Goal: Task Accomplishment & Management: Complete application form

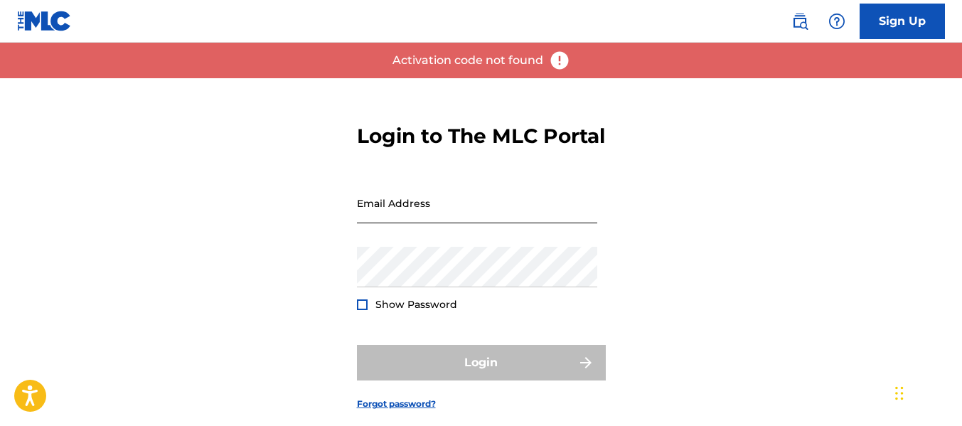
drag, startPoint x: 0, startPoint y: 0, endPoint x: 408, endPoint y: 238, distance: 472.3
click at [408, 223] on input "Email Address" at bounding box center [477, 203] width 240 height 41
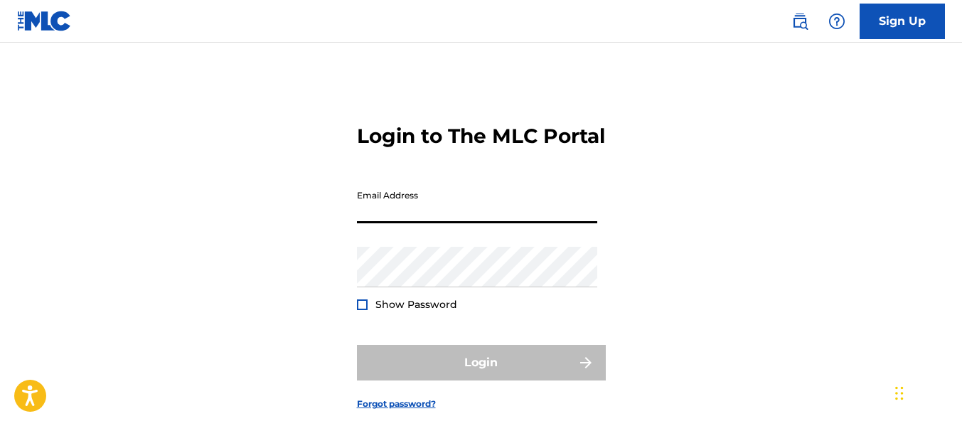
type input "[EMAIL_ADDRESS][DOMAIN_NAME]"
click at [357, 310] on div at bounding box center [362, 304] width 11 height 11
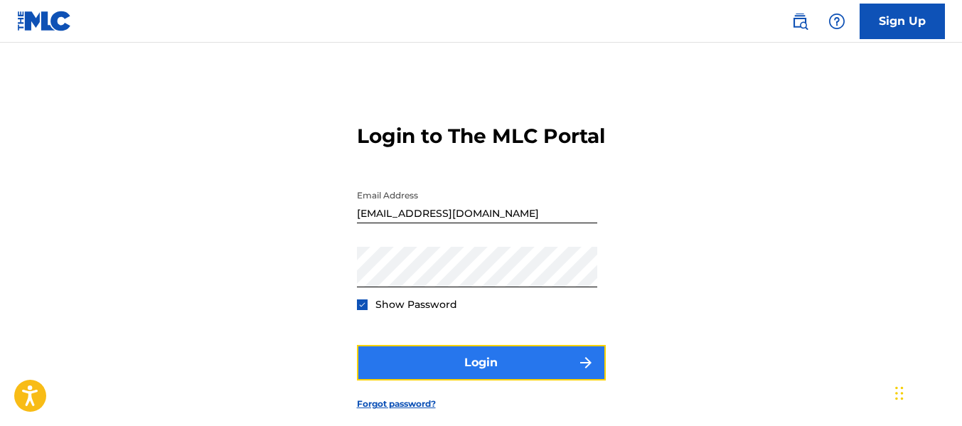
click at [519, 378] on button "Login" at bounding box center [481, 363] width 249 height 36
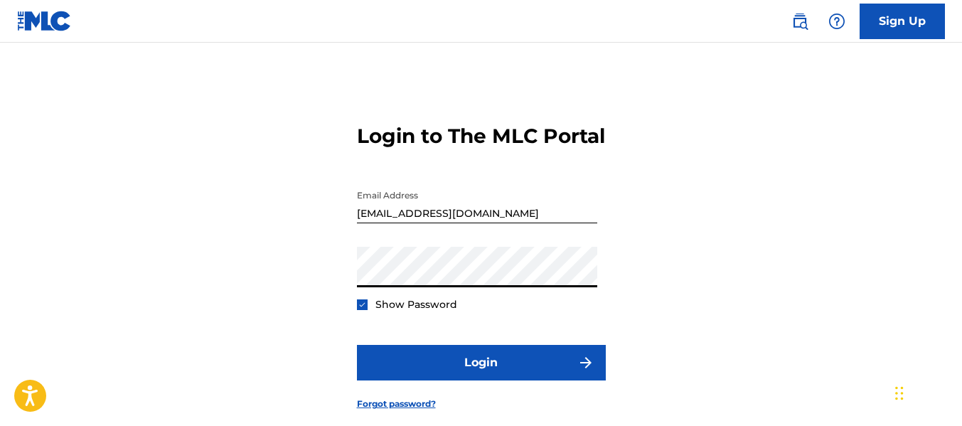
click at [357, 345] on button "Login" at bounding box center [481, 363] width 249 height 36
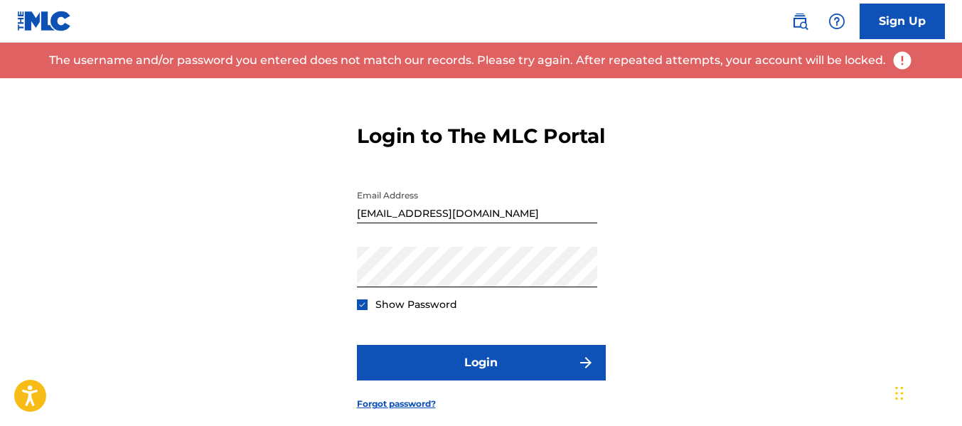
click at [903, 62] on img at bounding box center [902, 60] width 21 height 21
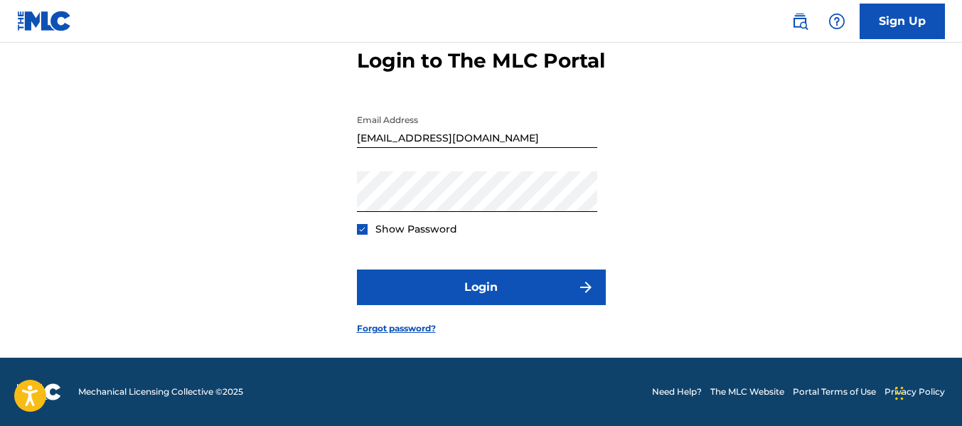
scroll to position [100, 0]
click at [378, 327] on link "Forgot password?" at bounding box center [396, 328] width 79 height 13
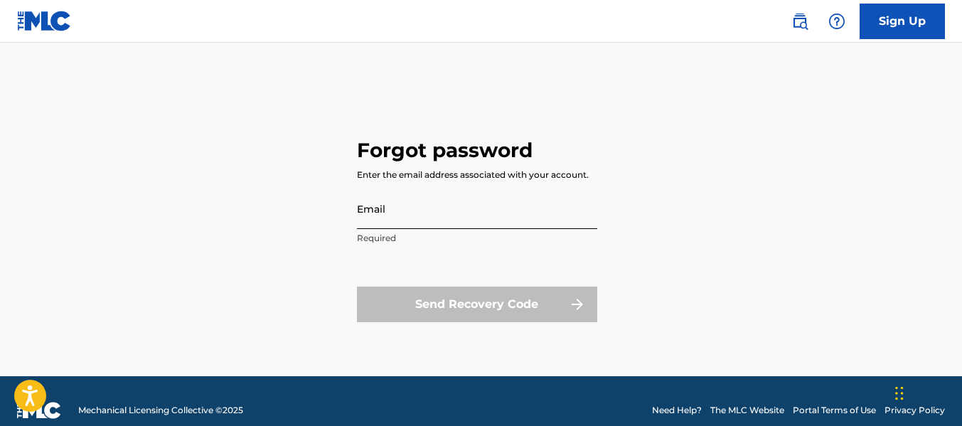
click at [432, 222] on input "Email" at bounding box center [477, 208] width 240 height 41
type input "[EMAIL_ADDRESS][DOMAIN_NAME]"
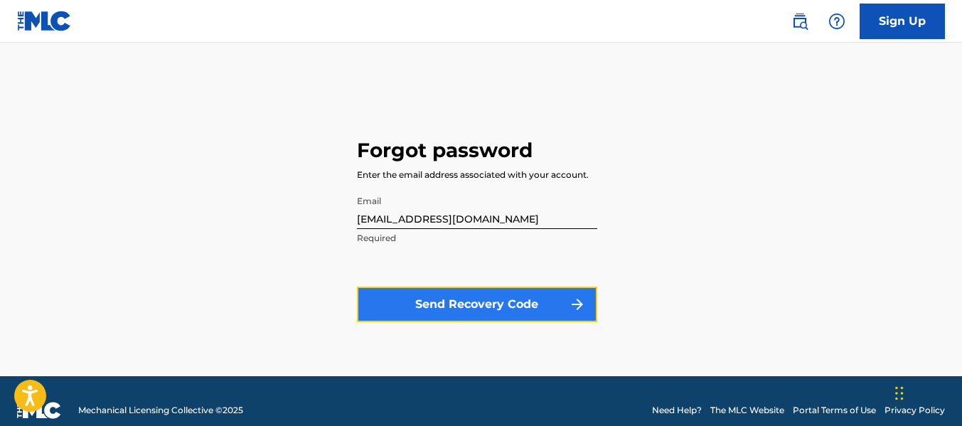
click at [469, 307] on button "Send Recovery Code" at bounding box center [477, 305] width 240 height 36
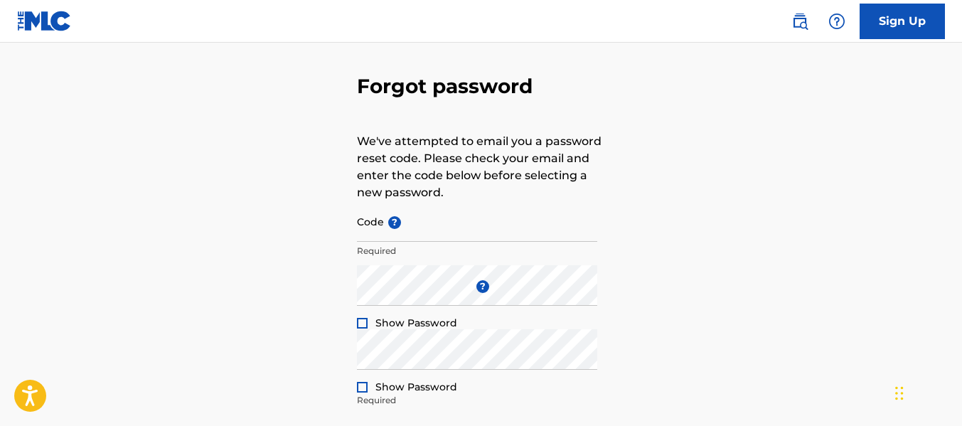
scroll to position [71, 0]
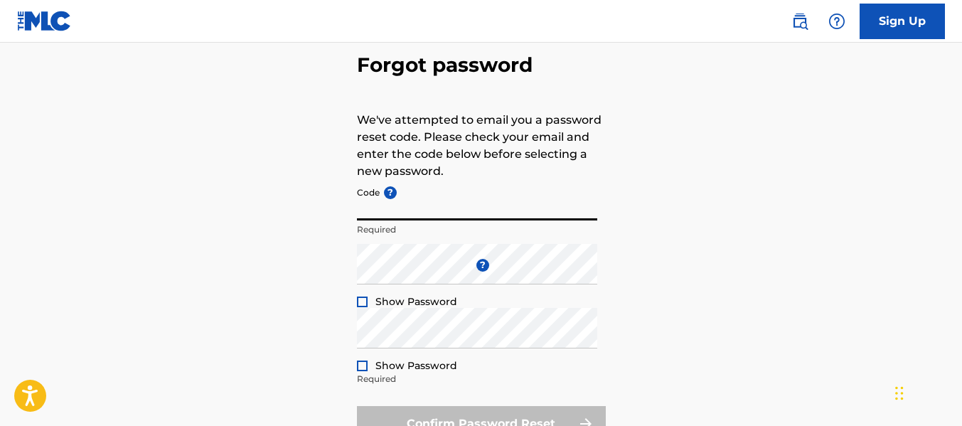
click at [429, 213] on input "Code ?" at bounding box center [477, 200] width 240 height 41
paste input "FP_07dce5e43d827be3850e66975e76"
type input "FP_07dce5e43d827be3850e66975e76"
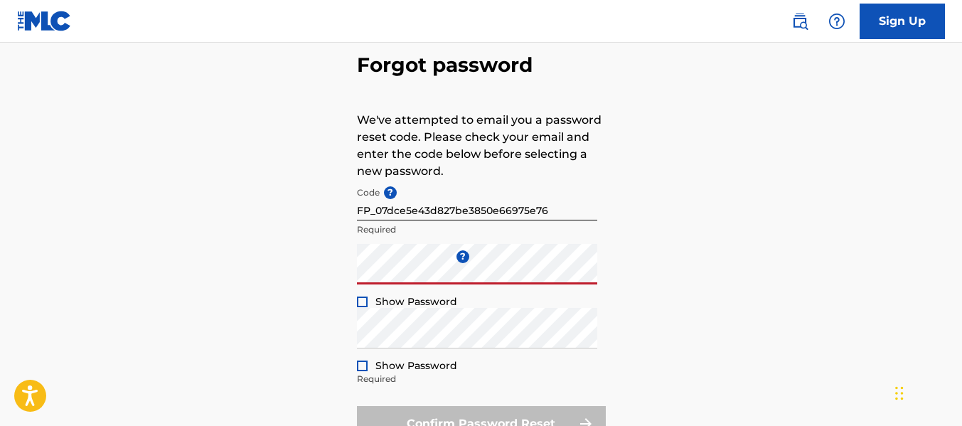
click at [360, 301] on div at bounding box center [362, 302] width 11 height 11
click at [294, 271] on div "Forgot password We've attempted to email you a password reset code. Please chec…" at bounding box center [481, 244] width 962 height 474
click at [292, 287] on div "Forgot password We've attempted to email you a password reset code. Please chec…" at bounding box center [481, 244] width 962 height 474
click at [333, 275] on div "Forgot password We've attempted to email you a password reset code. Please chec…" at bounding box center [481, 244] width 962 height 474
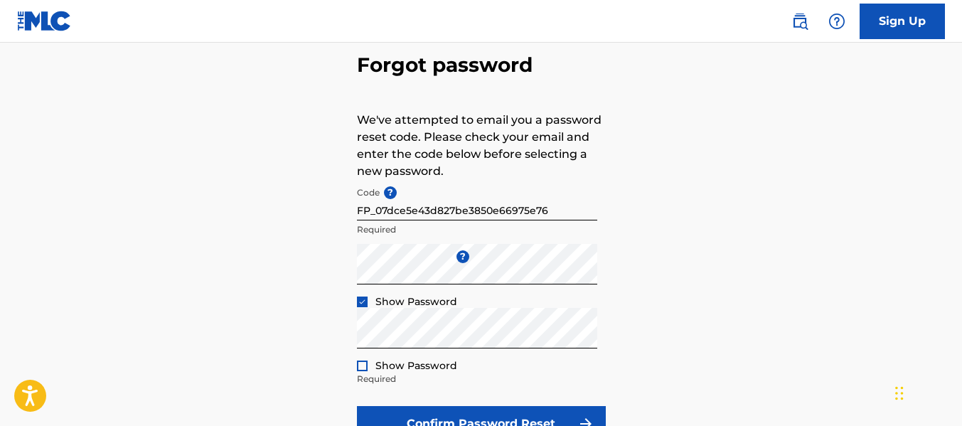
click at [363, 363] on div at bounding box center [362, 366] width 11 height 11
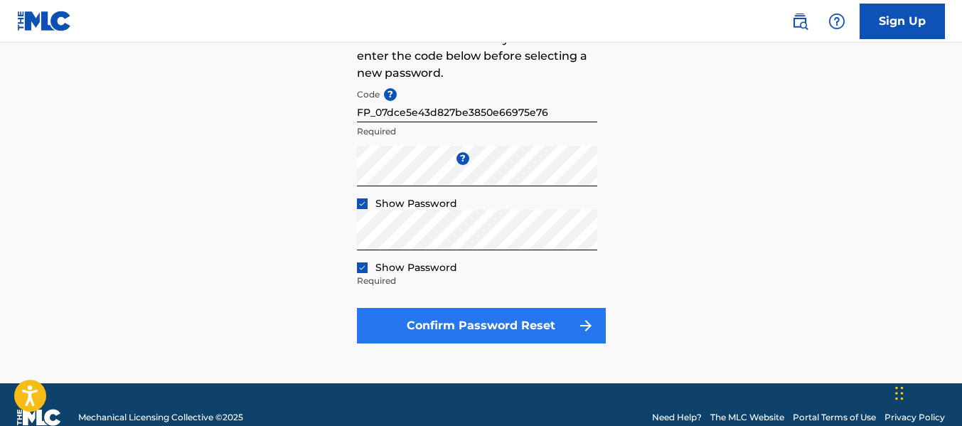
scroll to position [195, 0]
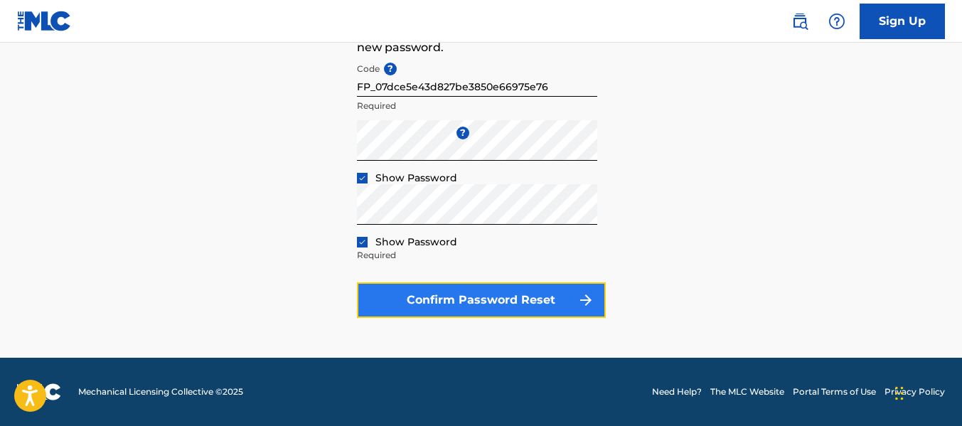
click at [503, 296] on button "Confirm Password Reset" at bounding box center [481, 300] width 249 height 36
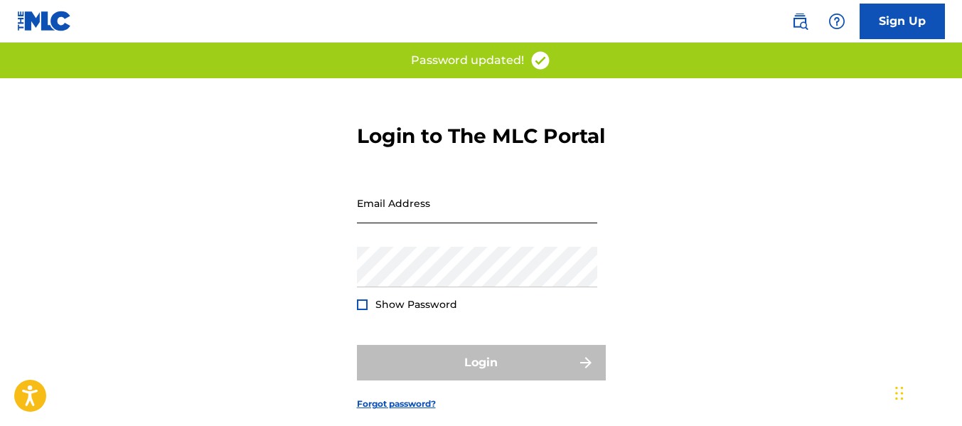
click at [373, 223] on input "Email Address" at bounding box center [477, 203] width 240 height 41
type input "[EMAIL_ADDRESS][DOMAIN_NAME]"
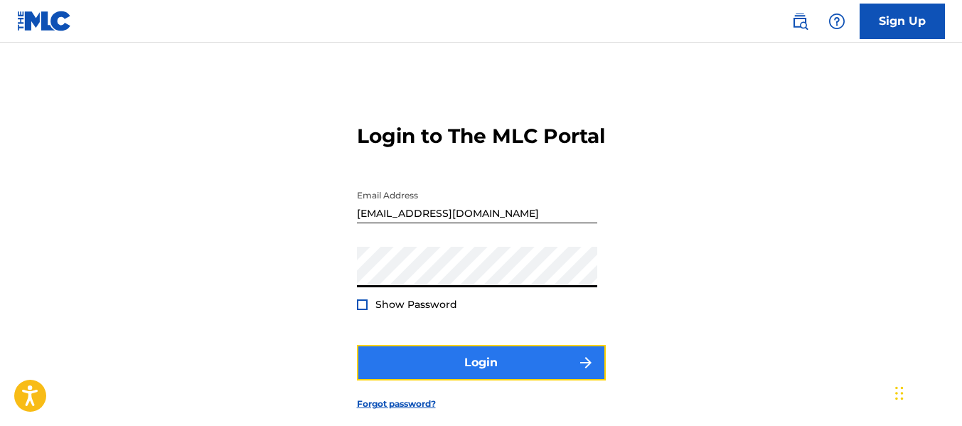
click at [507, 381] on button "Login" at bounding box center [481, 363] width 249 height 36
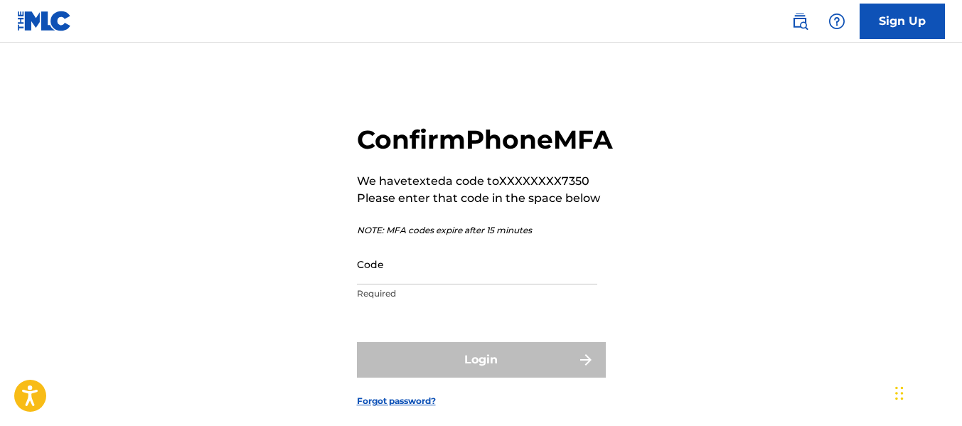
scroll to position [71, 0]
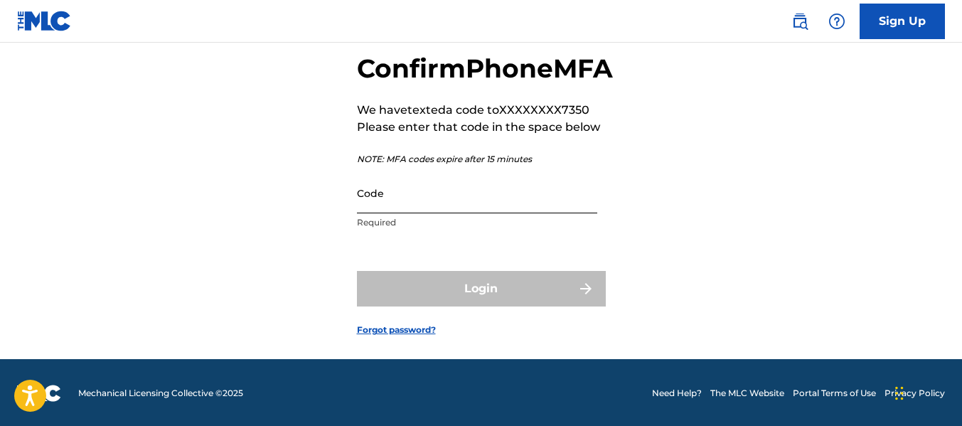
click at [408, 213] on input "Code" at bounding box center [477, 193] width 240 height 41
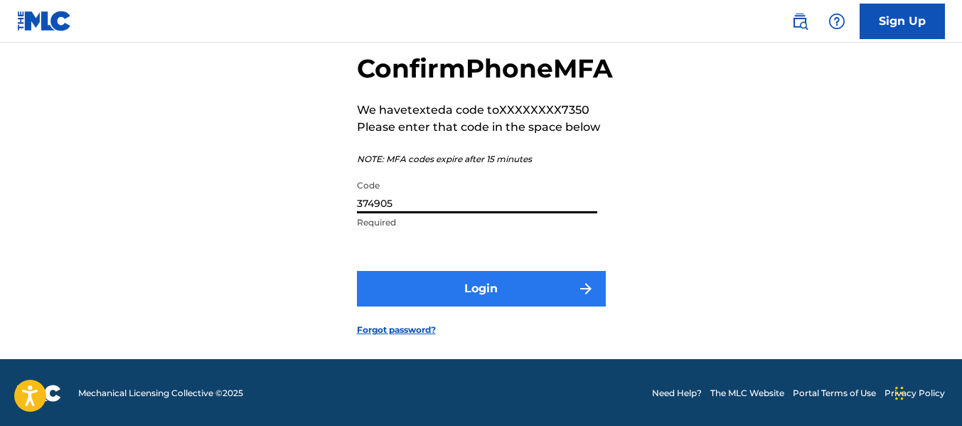
type input "374905"
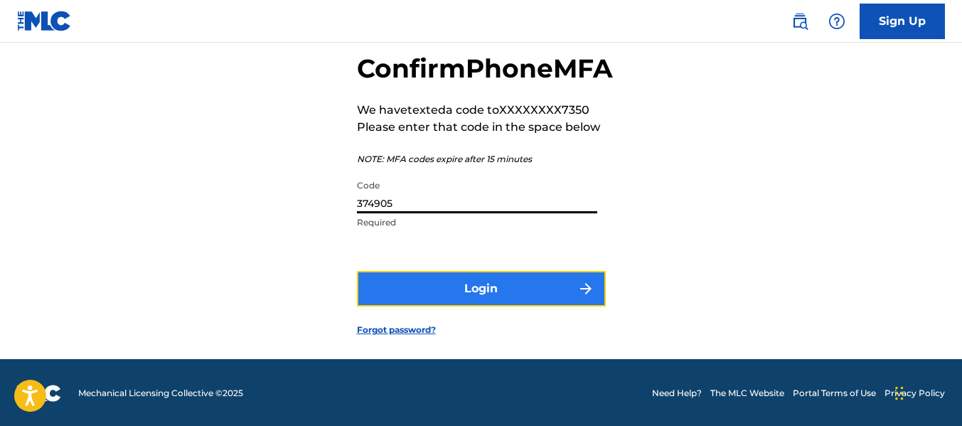
click at [580, 297] on img "submit" at bounding box center [586, 288] width 17 height 17
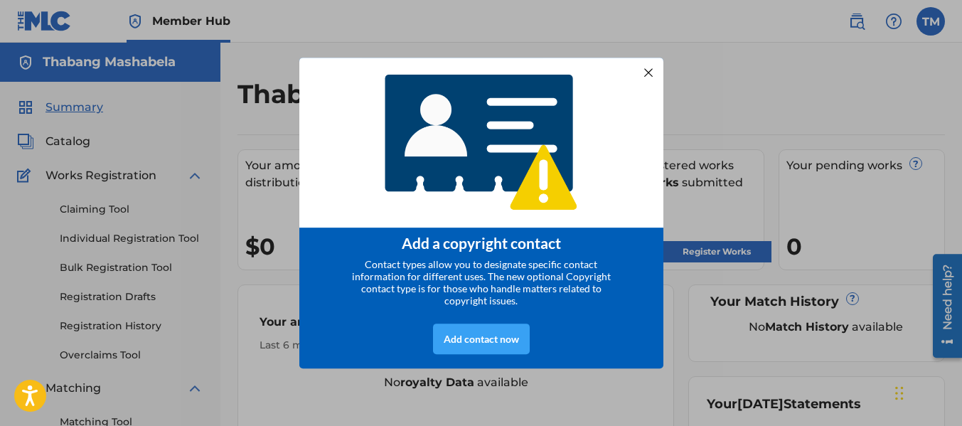
click at [484, 344] on div "Add contact now" at bounding box center [481, 339] width 97 height 31
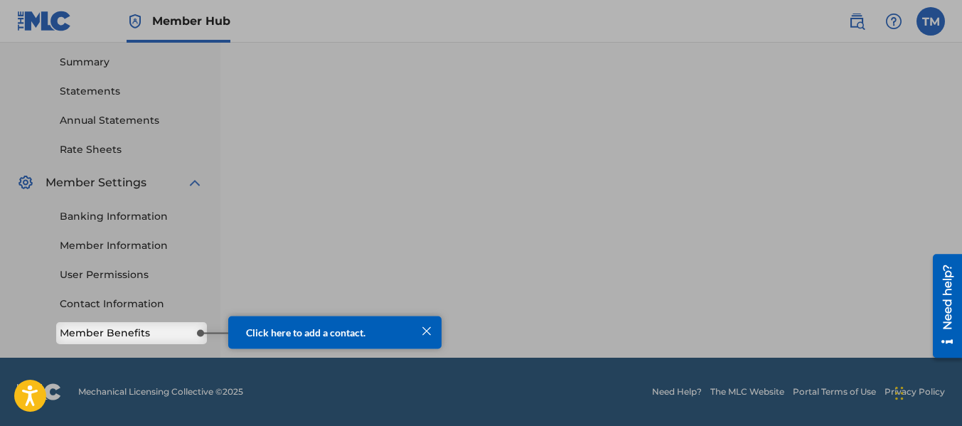
click at [191, 331] on html "Click here to add a contact." at bounding box center [319, 333] width 264 height 53
drag, startPoint x: 248, startPoint y: 310, endPoint x: 285, endPoint y: 323, distance: 39.1
click at [252, 311] on html "Click here to add a contact." at bounding box center [319, 333] width 264 height 53
click at [300, 331] on span "Click here to add a contact." at bounding box center [305, 332] width 119 height 12
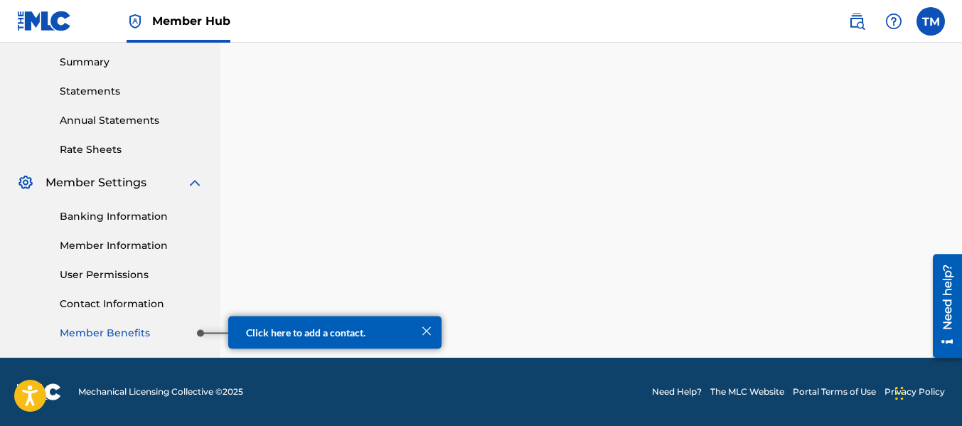
click at [152, 340] on link "Member Benefits" at bounding box center [132, 333] width 144 height 15
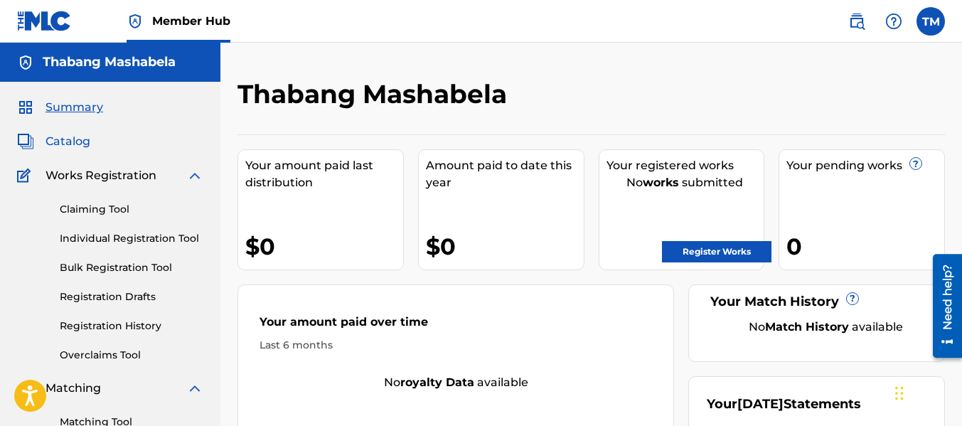
click at [76, 144] on span "Catalog" at bounding box center [68, 141] width 45 height 17
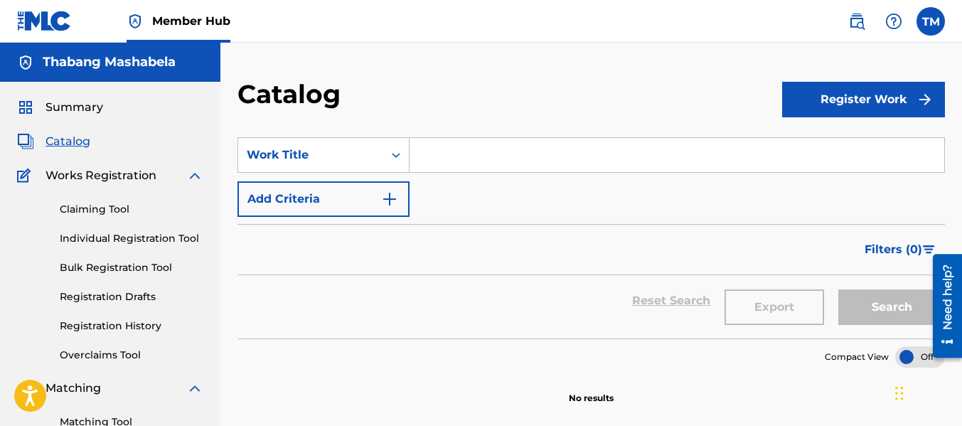
click at [442, 155] on input "Search Form" at bounding box center [677, 155] width 535 height 34
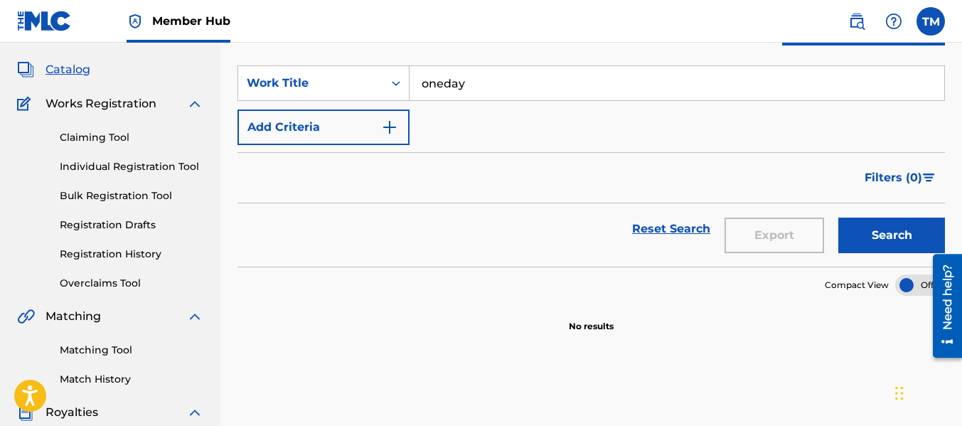
scroll to position [71, 0]
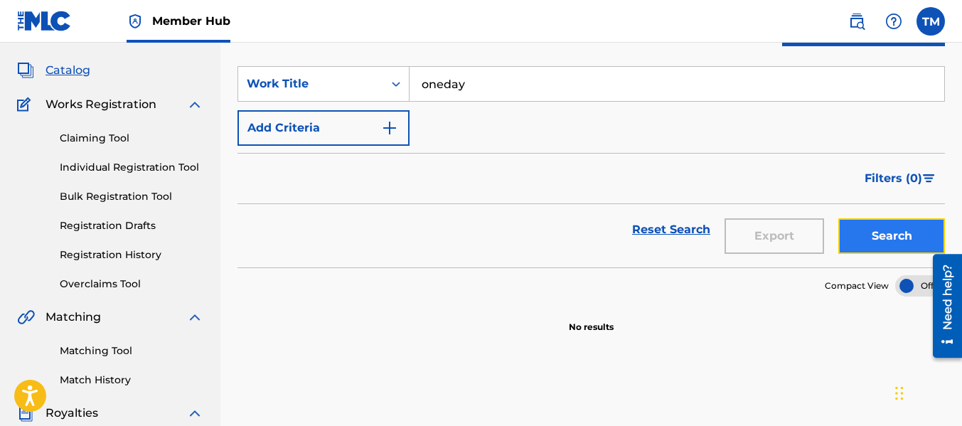
click at [900, 243] on button "Search" at bounding box center [892, 236] width 107 height 36
click at [444, 81] on input "oneday" at bounding box center [677, 84] width 535 height 34
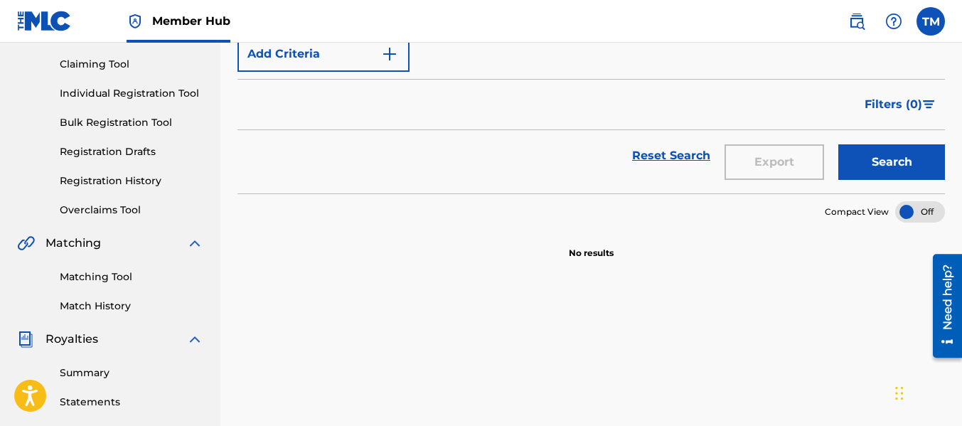
scroll to position [213, 0]
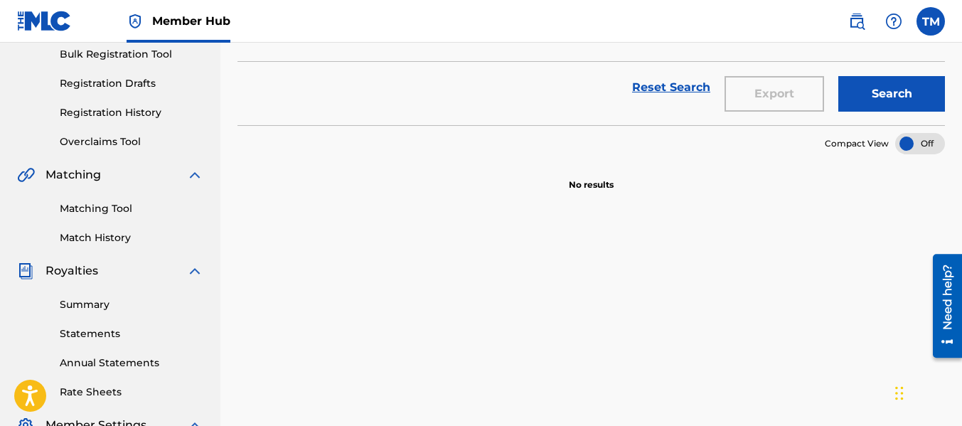
type input "one-day"
click at [920, 145] on div at bounding box center [920, 143] width 50 height 21
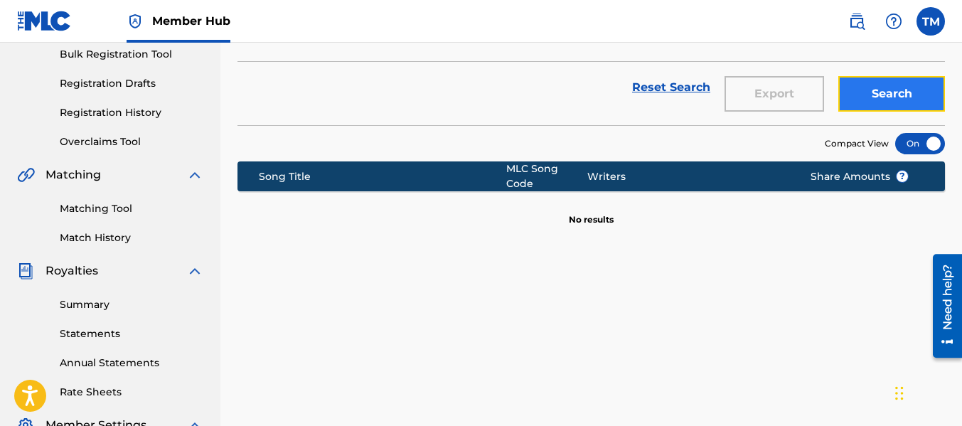
click at [890, 90] on button "Search" at bounding box center [892, 94] width 107 height 36
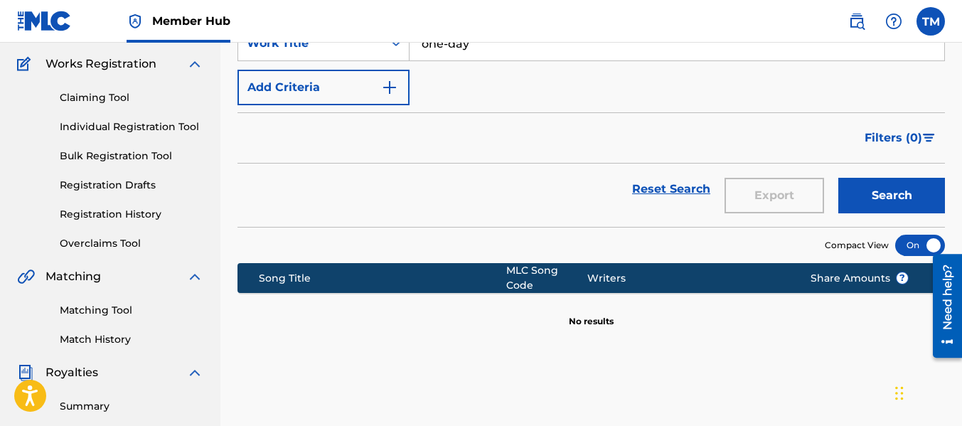
scroll to position [0, 0]
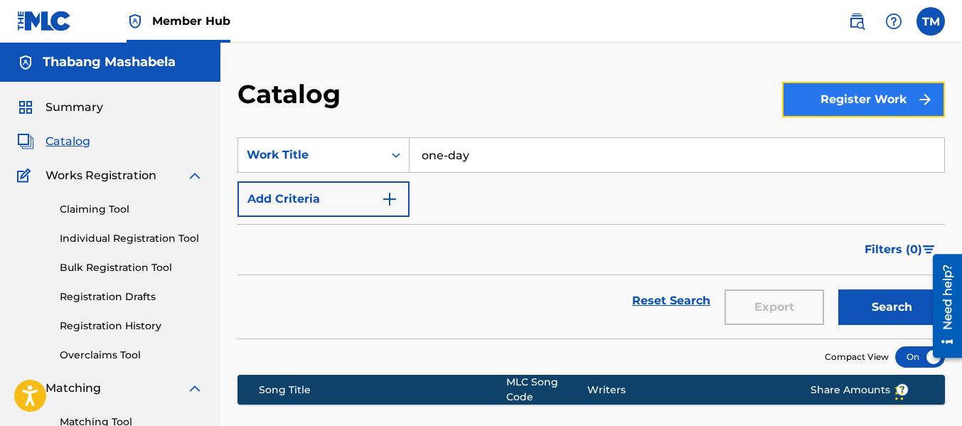
click at [908, 96] on button "Register Work" at bounding box center [863, 100] width 163 height 36
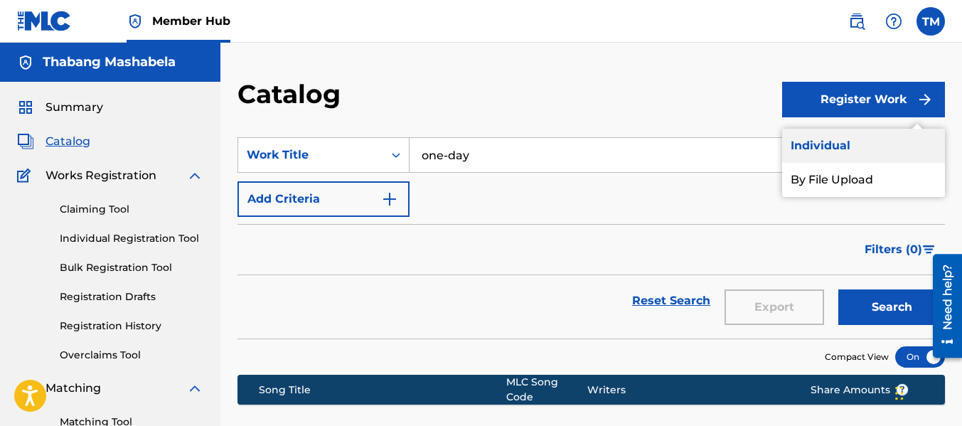
click at [818, 152] on link "Individual" at bounding box center [863, 146] width 163 height 34
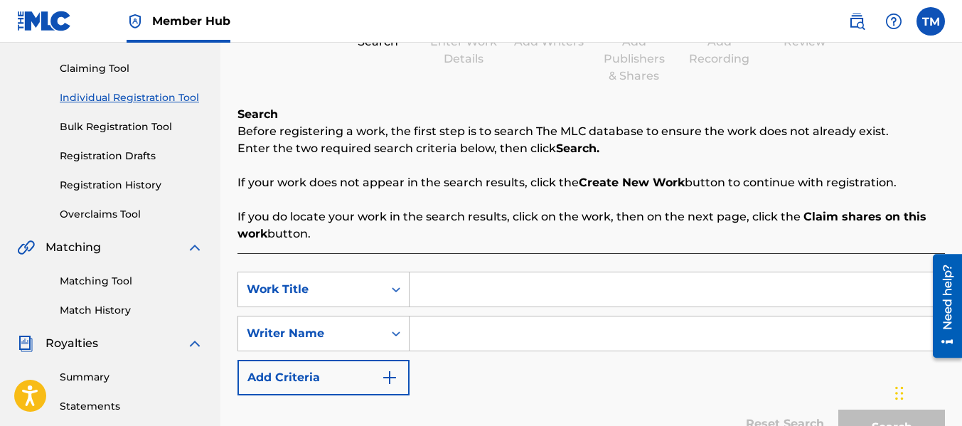
scroll to position [142, 0]
click at [491, 284] on input "Search Form" at bounding box center [677, 288] width 535 height 34
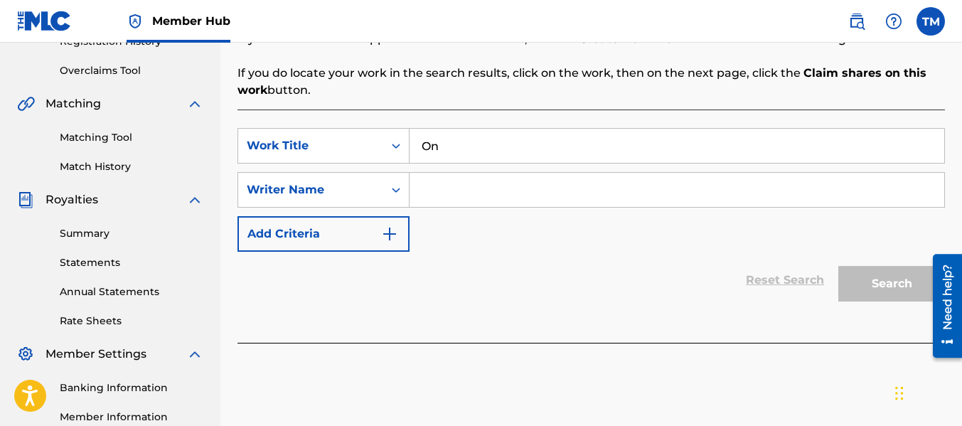
type input "O"
type input "g"
type input "GoodBaddy"
click at [474, 188] on input "Search Form" at bounding box center [677, 190] width 535 height 34
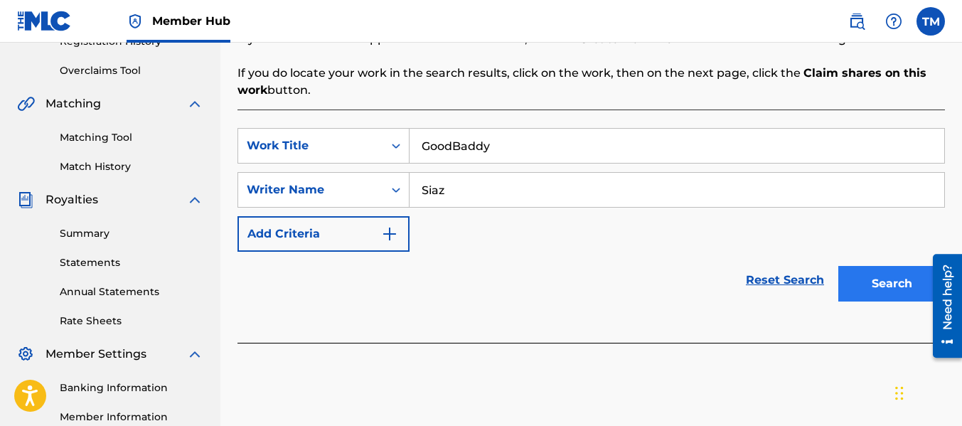
type input "Siaz"
click at [896, 267] on button "Search" at bounding box center [892, 284] width 107 height 36
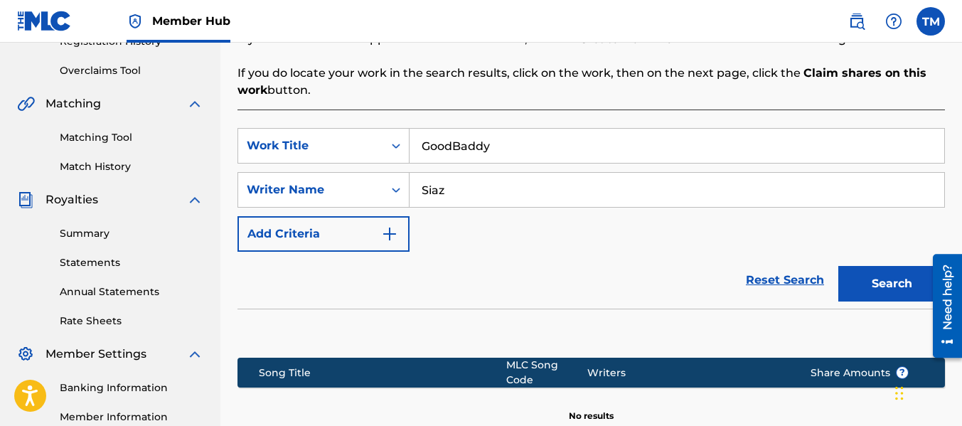
click at [449, 144] on input "GoodBaddy" at bounding box center [677, 146] width 535 height 34
type input "Good Baddy"
click at [885, 283] on button "Search" at bounding box center [892, 284] width 107 height 36
drag, startPoint x: 440, startPoint y: 189, endPoint x: 425, endPoint y: 193, distance: 16.0
click at [425, 193] on input "Siaz" at bounding box center [677, 190] width 535 height 34
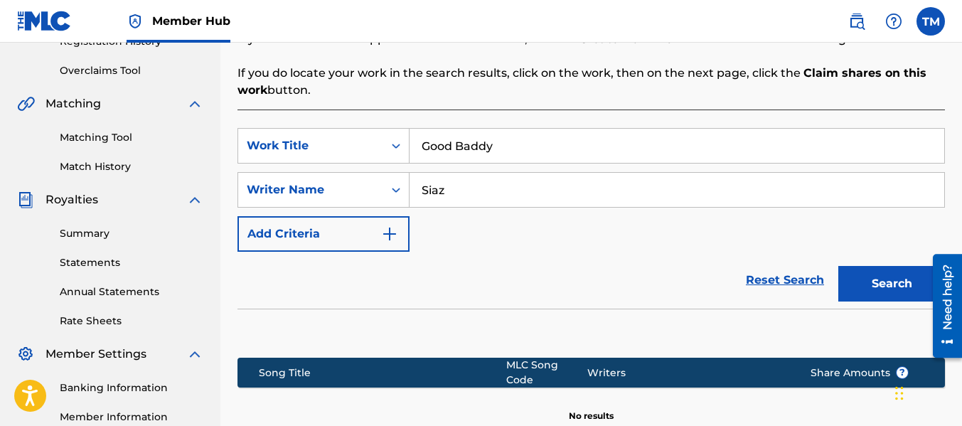
drag, startPoint x: 457, startPoint y: 190, endPoint x: 415, endPoint y: 193, distance: 42.1
click at [415, 195] on input "Siaz" at bounding box center [677, 190] width 535 height 34
click at [877, 286] on button "Search" at bounding box center [892, 284] width 107 height 36
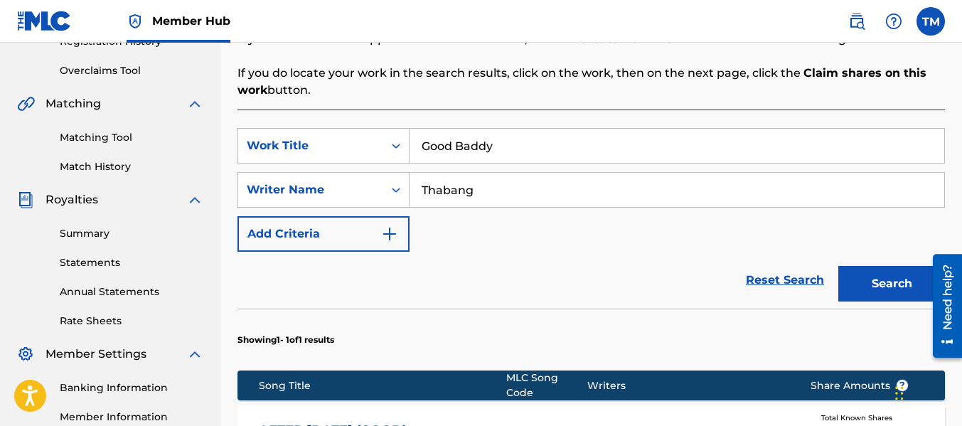
click at [494, 184] on input "Thabang" at bounding box center [677, 190] width 535 height 34
type input "Thabang Mashabela"
click at [908, 302] on div "Search" at bounding box center [888, 280] width 114 height 57
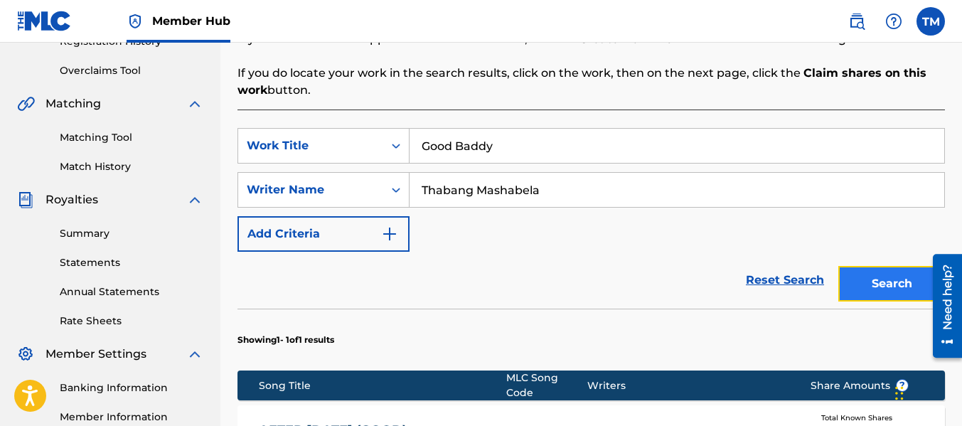
click at [902, 287] on button "Search" at bounding box center [892, 284] width 107 height 36
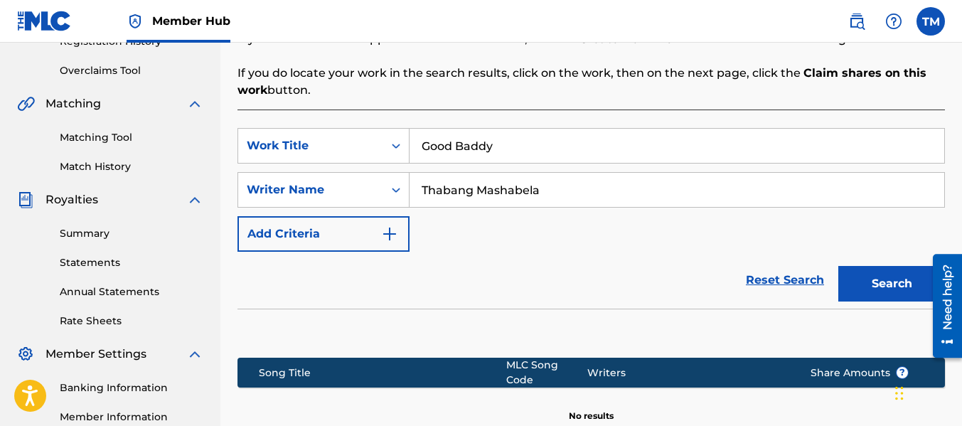
click at [457, 147] on input "Good Baddy" at bounding box center [677, 146] width 535 height 34
click at [889, 277] on button "Search" at bounding box center [892, 284] width 107 height 36
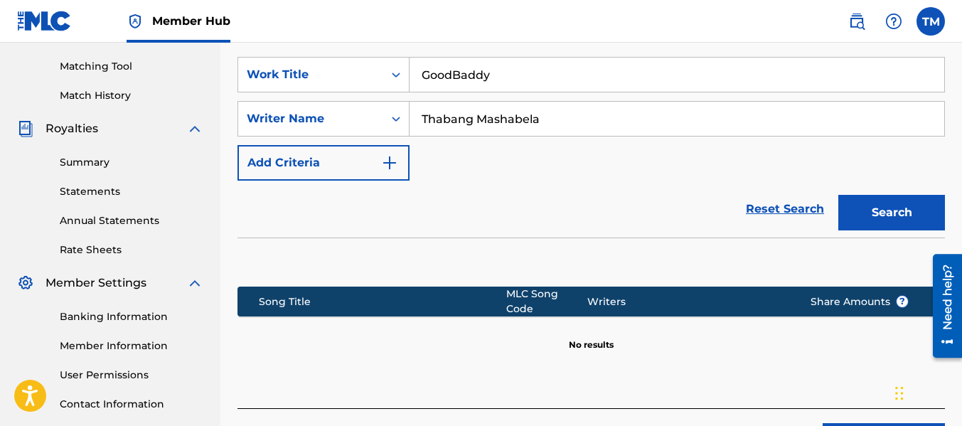
click at [458, 75] on input "GoodBaddy" at bounding box center [677, 75] width 535 height 34
type input "Goodbaddy"
click at [905, 209] on button "Search" at bounding box center [892, 213] width 107 height 36
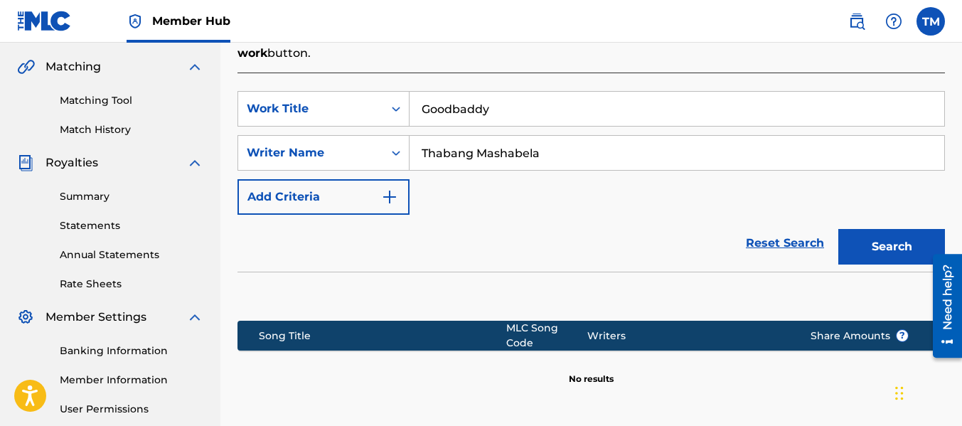
scroll to position [385, 0]
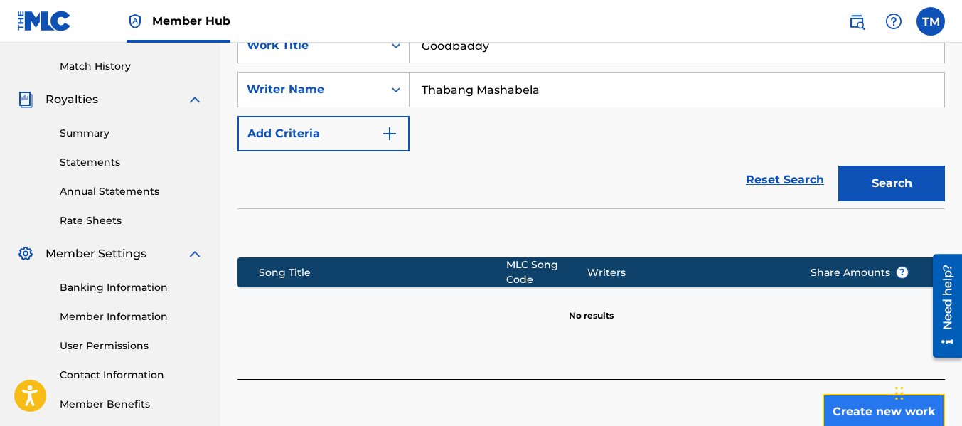
click at [844, 404] on button "Create new work" at bounding box center [884, 412] width 122 height 36
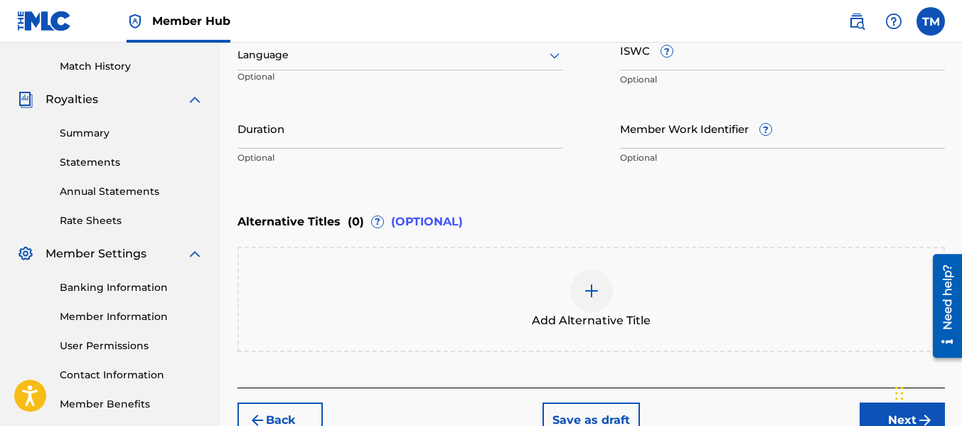
scroll to position [243, 0]
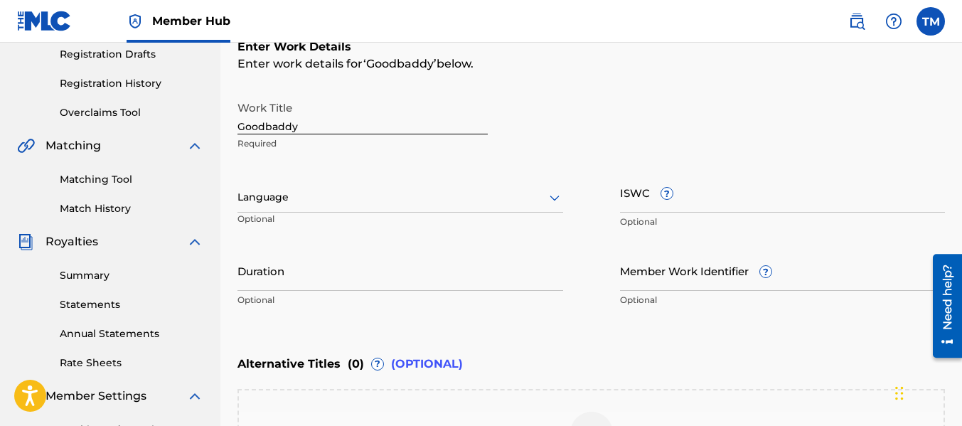
click at [492, 201] on div at bounding box center [401, 197] width 326 height 18
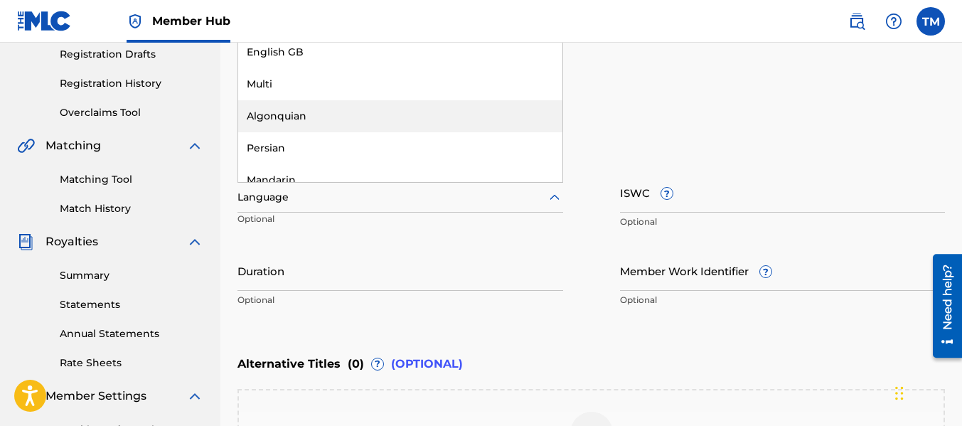
scroll to position [4612, 0]
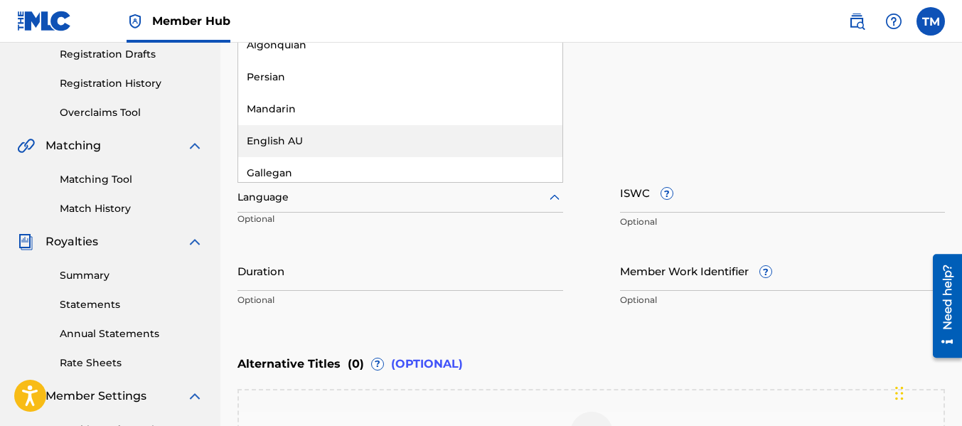
click at [312, 143] on div "English AU" at bounding box center [400, 141] width 324 height 32
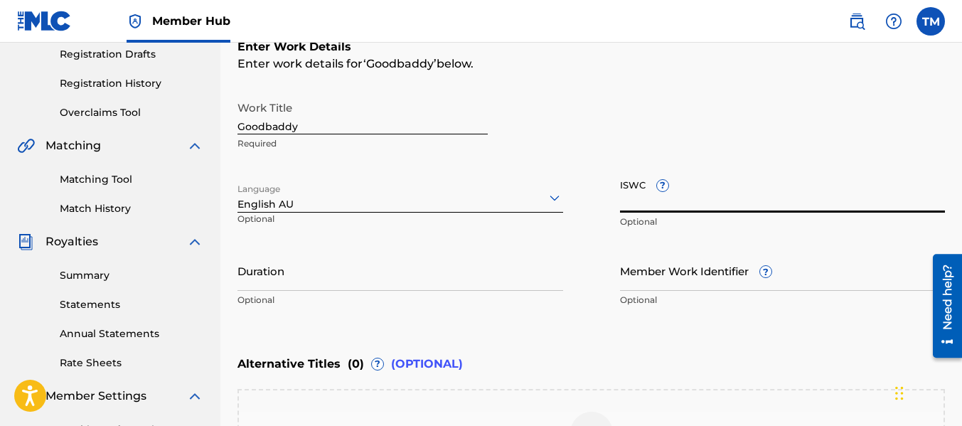
click at [848, 194] on input "ISWC ?" at bounding box center [783, 192] width 326 height 41
paste input "683304424064"
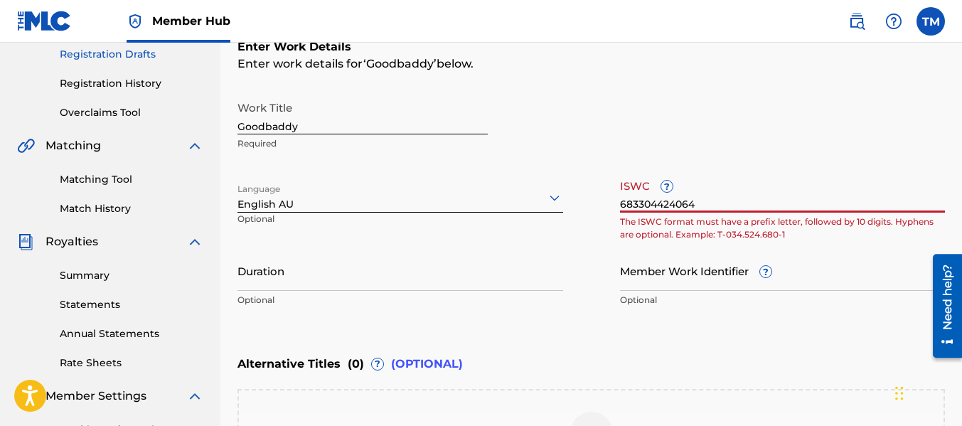
type input "683304424064"
click at [681, 201] on input "683304424064" at bounding box center [783, 192] width 326 height 41
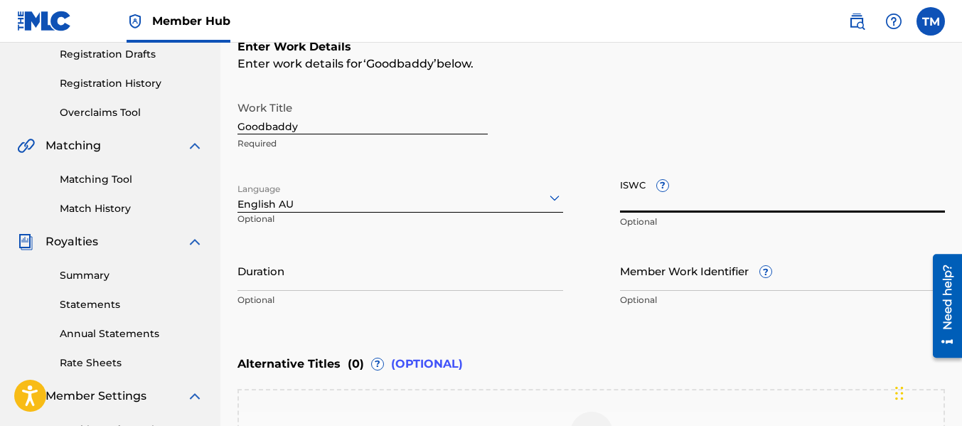
paste input "683304424064"
type input "683304424064"
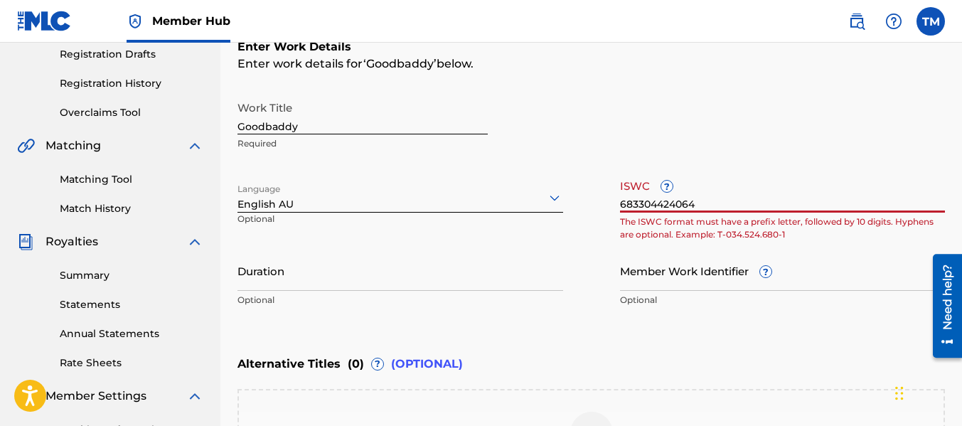
drag, startPoint x: 787, startPoint y: 172, endPoint x: 589, endPoint y: 194, distance: 199.7
click at [586, 198] on div "Work Title Goodbaddy Required Language English AU Optional ISWC ? 683304424064 …" at bounding box center [592, 204] width 708 height 220
click at [670, 195] on input "683304424064" at bounding box center [783, 192] width 326 height 41
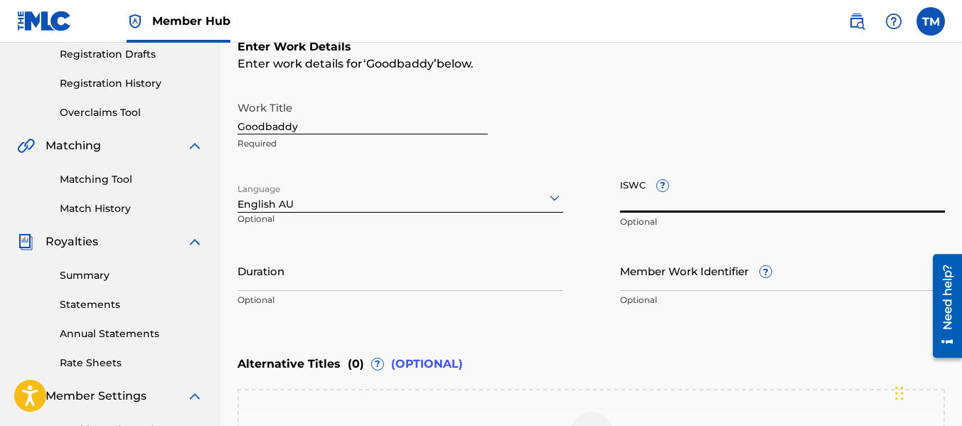
paste input "RN1549176"
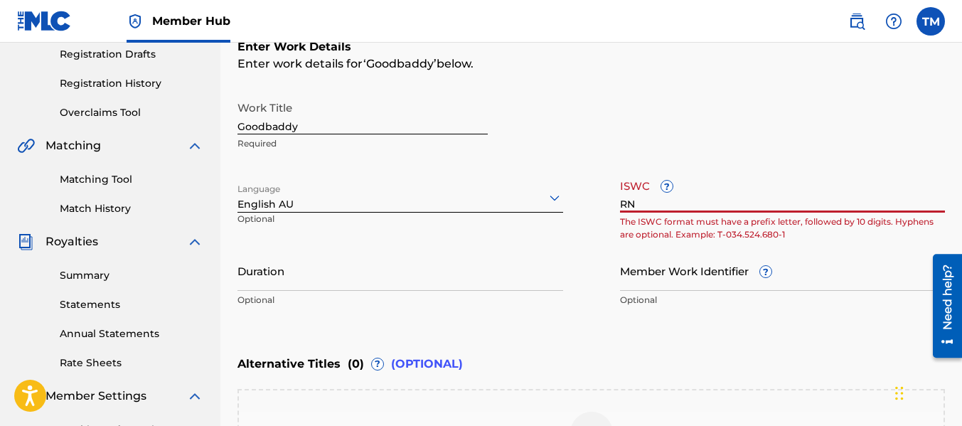
type input "R"
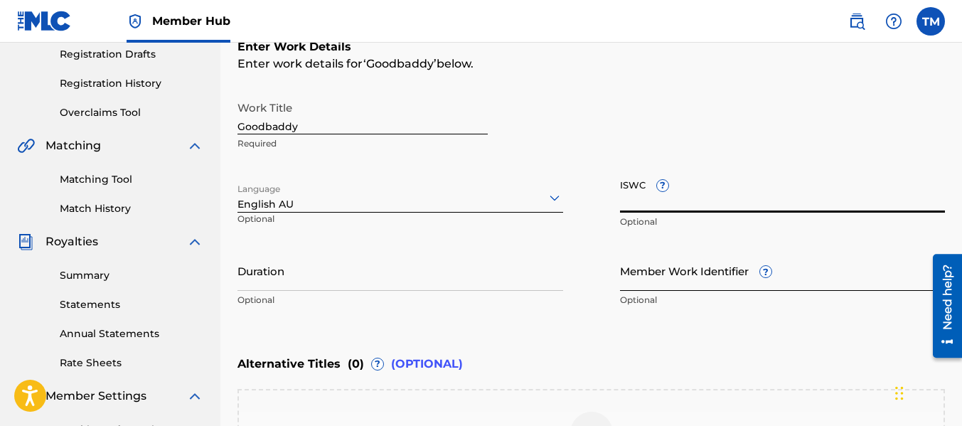
click at [716, 282] on input "Member Work Identifier ?" at bounding box center [783, 270] width 326 height 41
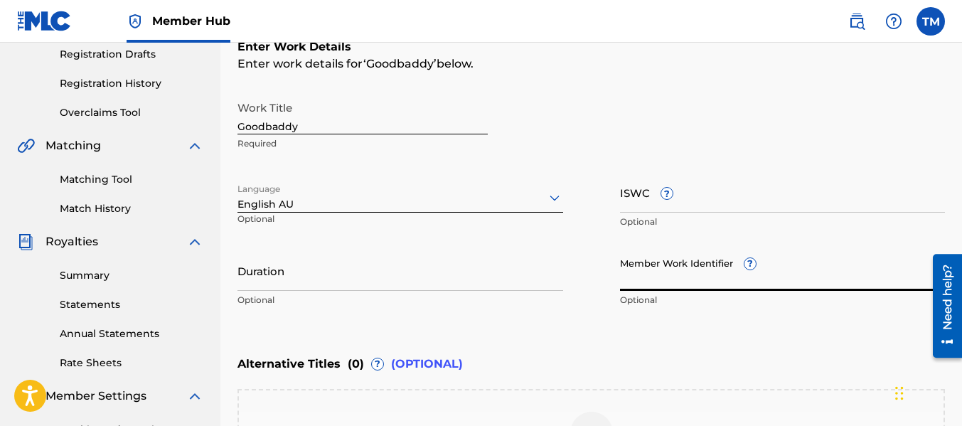
paste input "683304424064"
type input "683304424064"
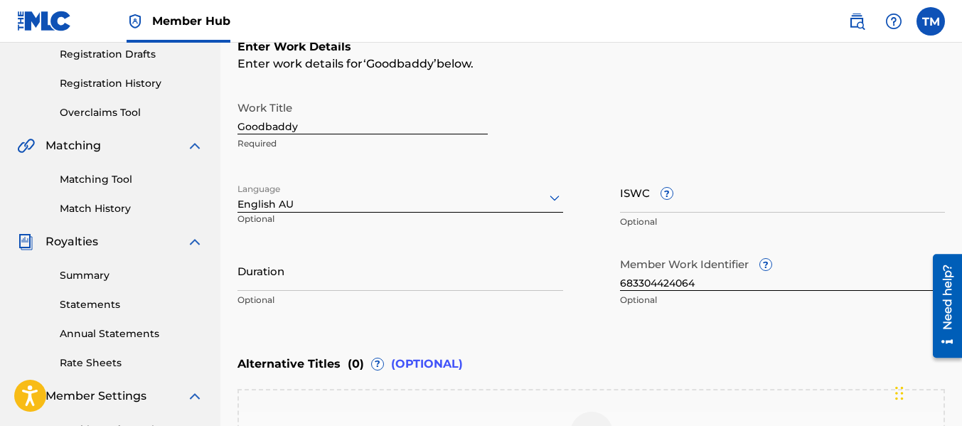
click at [687, 346] on div "Enter Work Details Enter work details for ‘ Goodbaddy ’ below. Work Title Goodb…" at bounding box center [592, 176] width 708 height 344
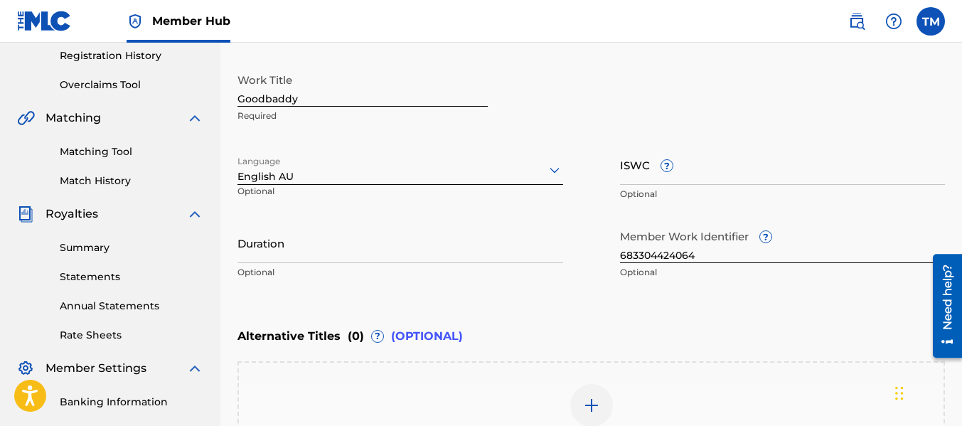
scroll to position [171, 0]
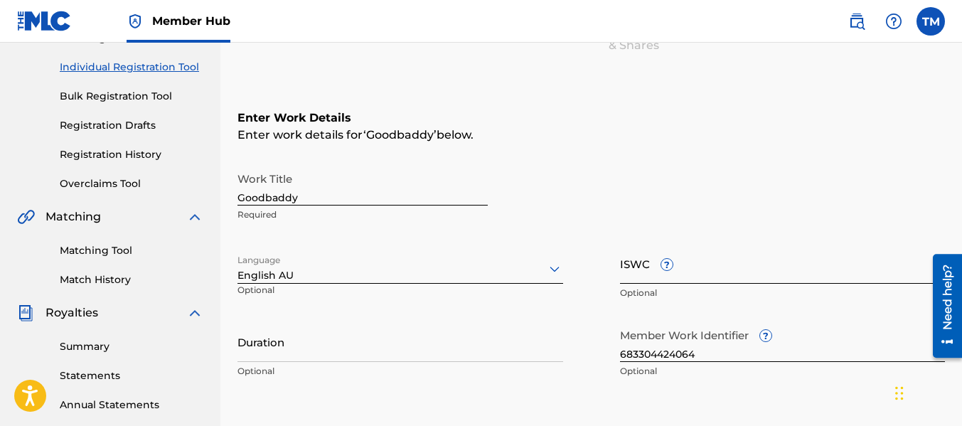
drag, startPoint x: 740, startPoint y: 269, endPoint x: 750, endPoint y: 268, distance: 10.0
click at [741, 269] on input "ISWC ?" at bounding box center [783, 263] width 326 height 41
paste input "QZX882508632"
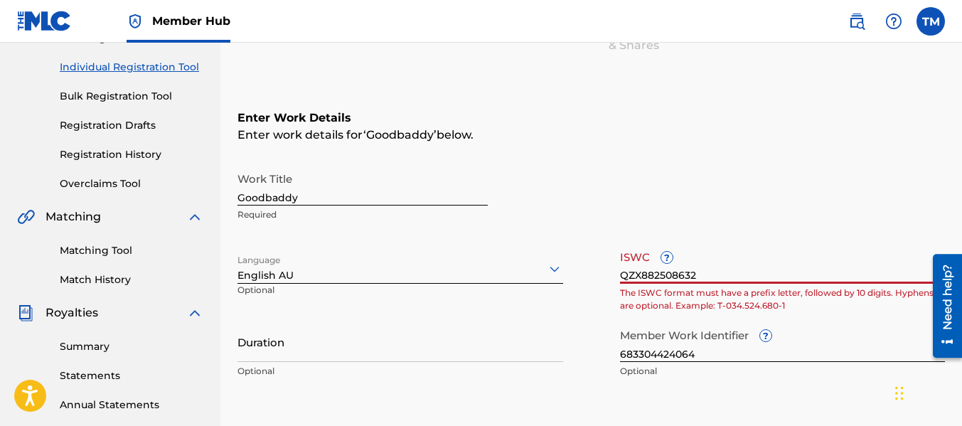
click at [634, 272] on input "QZX882508632" at bounding box center [783, 263] width 326 height 41
click at [663, 274] on input "QZX882508632" at bounding box center [783, 263] width 326 height 41
click at [661, 274] on input "QZX882508632" at bounding box center [783, 263] width 326 height 41
type input "QZX882.508632"
click at [680, 278] on input "QZX882.508632" at bounding box center [783, 263] width 326 height 41
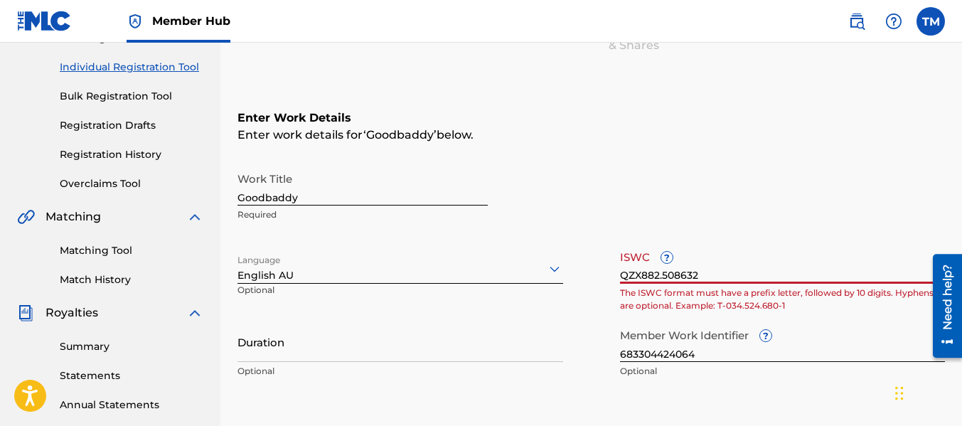
drag, startPoint x: 711, startPoint y: 275, endPoint x: 597, endPoint y: 272, distance: 113.8
click at [597, 272] on div "Work Title Goodbaddy Required Language English AU Optional ISWC ? QZX882.508632…" at bounding box center [592, 275] width 708 height 220
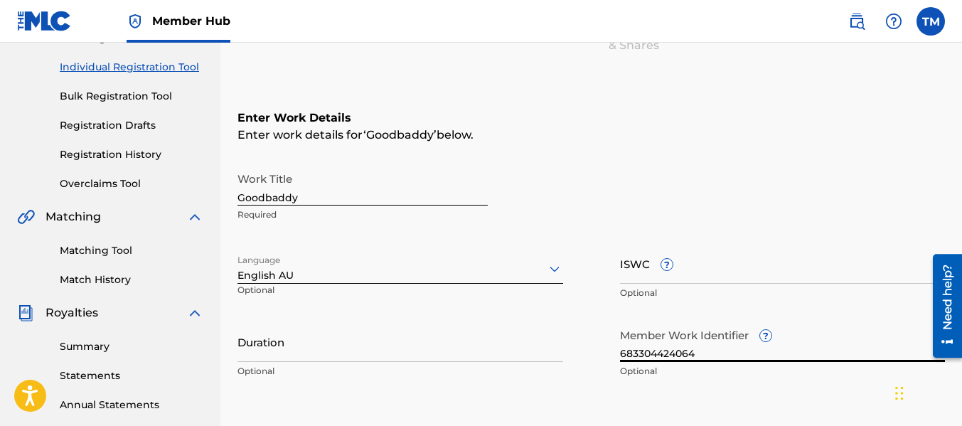
drag, startPoint x: 696, startPoint y: 356, endPoint x: 587, endPoint y: 356, distance: 108.1
click at [587, 356] on div "Work Title Goodbaddy Required Language English AU Optional ISWC ? Optional Dura…" at bounding box center [592, 275] width 708 height 220
paste input "QZX882508632"
type input "QZX882508632"
click at [283, 351] on input "Duration" at bounding box center [401, 341] width 326 height 41
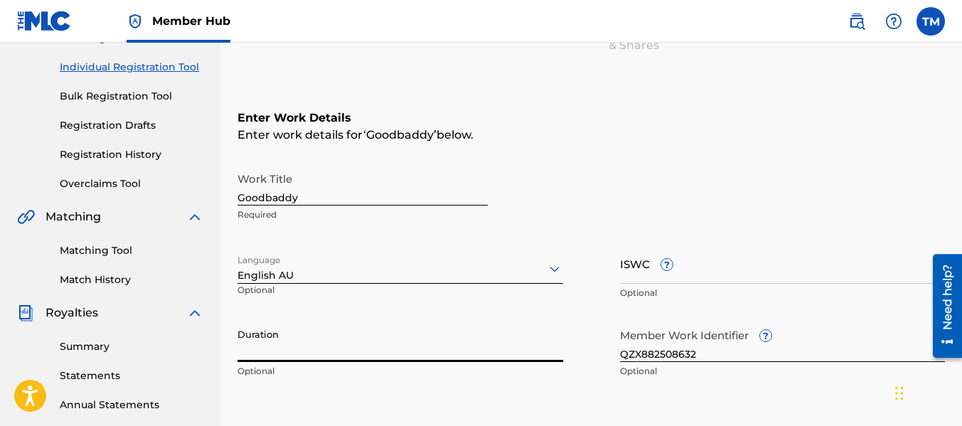
paste input "4:21"
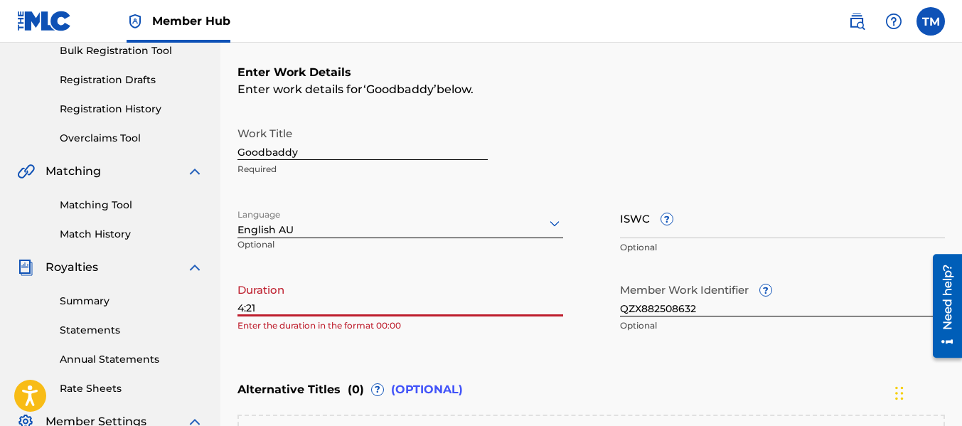
scroll to position [243, 0]
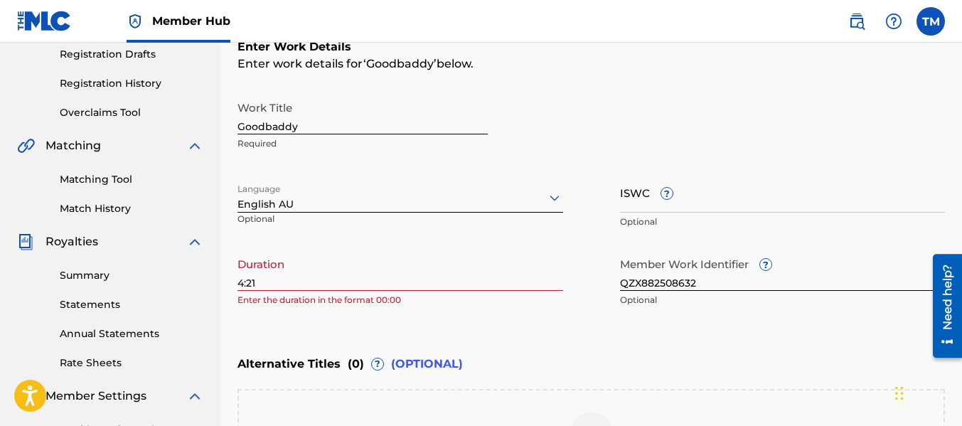
click at [393, 314] on div "Duration 4:21 Enter the duration in the format 00:00" at bounding box center [401, 282] width 326 height 64
click at [233, 283] on div "Register Work Search Enter Work Details Add Writers Add Publishers & Shares Add…" at bounding box center [591, 208] width 742 height 745
click at [240, 283] on input "4:21" at bounding box center [401, 270] width 326 height 41
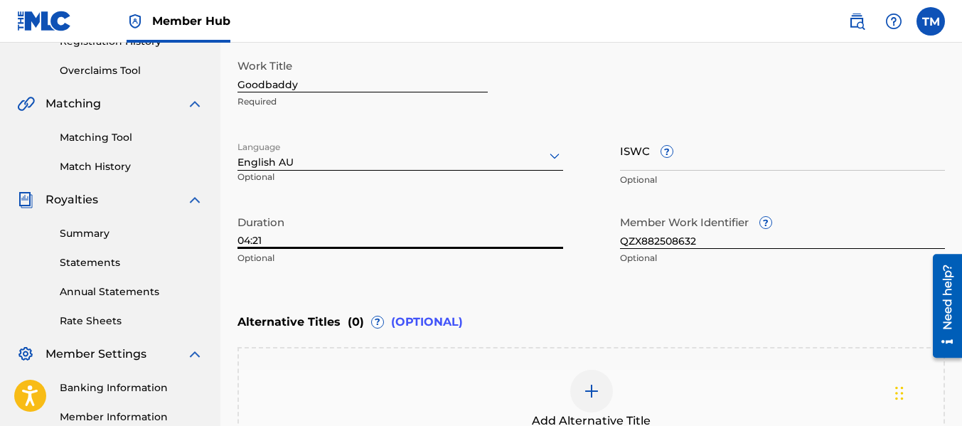
scroll to position [465, 0]
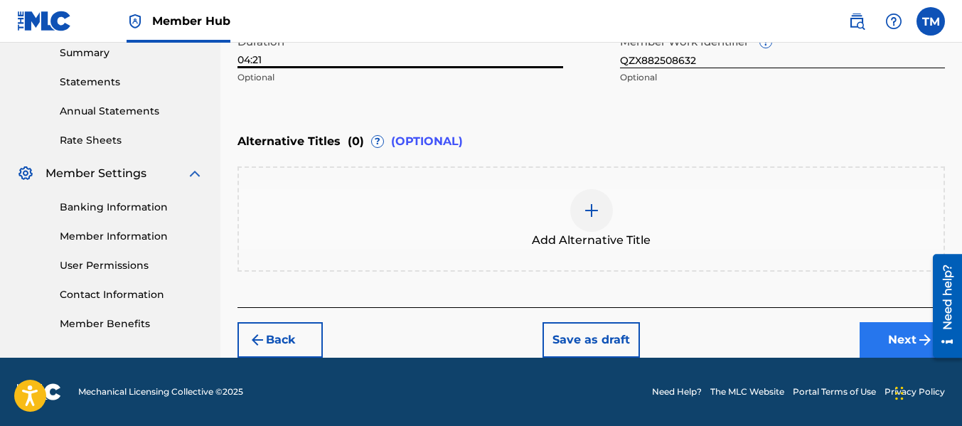
type input "04:21"
click at [910, 330] on button "Next" at bounding box center [902, 340] width 85 height 36
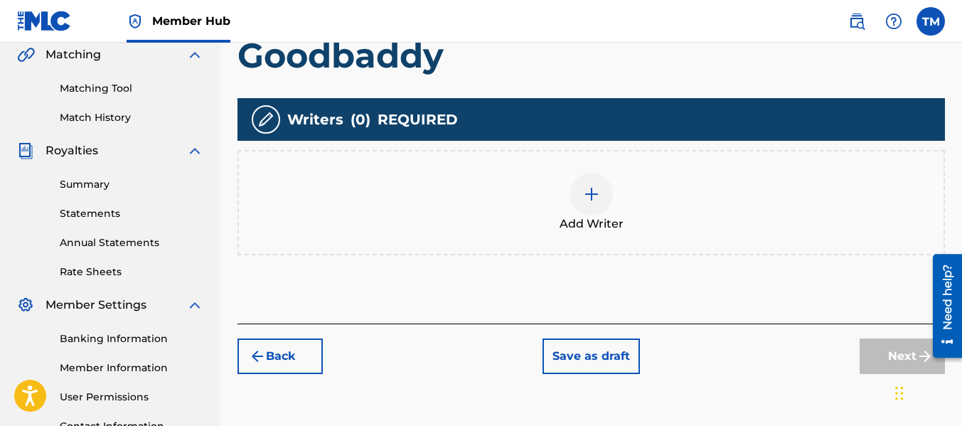
scroll to position [427, 0]
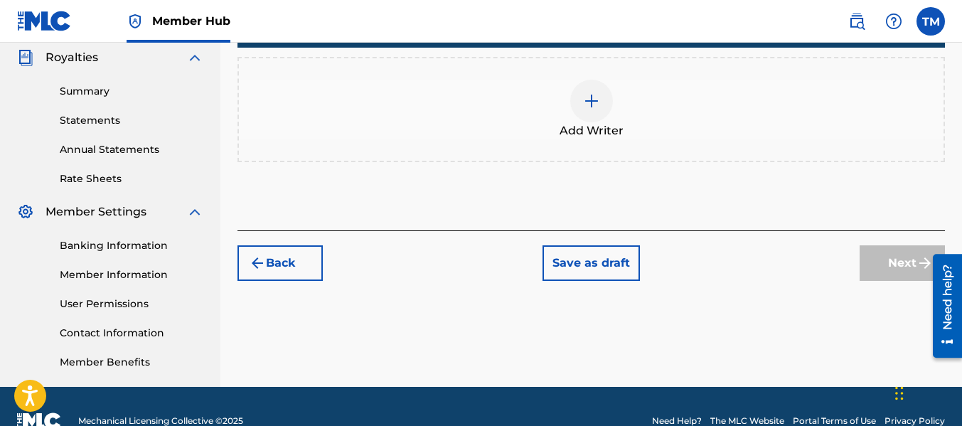
click at [595, 92] on img at bounding box center [591, 100] width 17 height 17
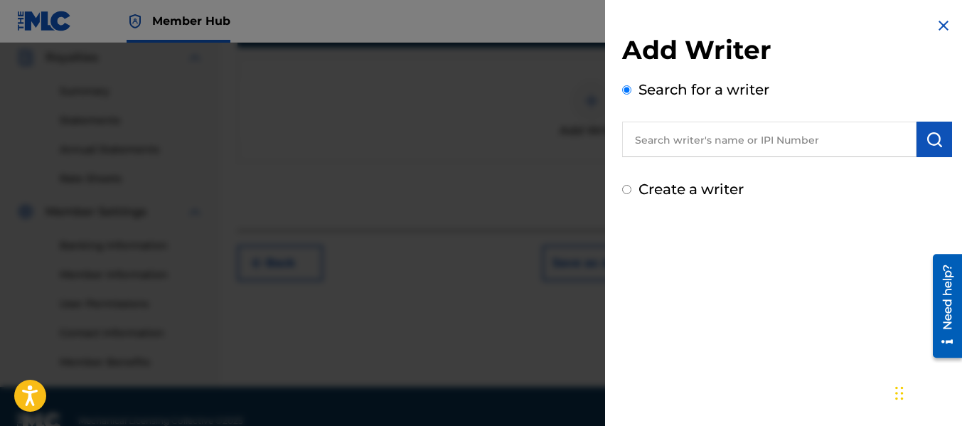
click at [801, 151] on input "text" at bounding box center [769, 140] width 294 height 36
type input "t"
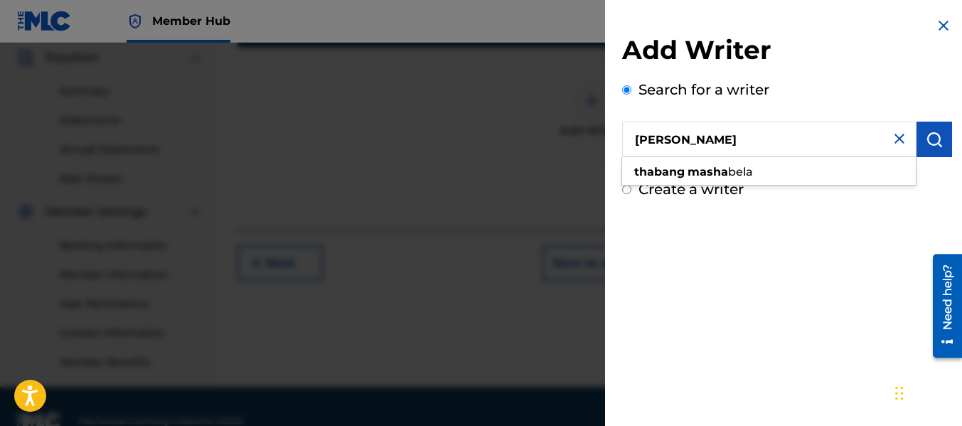
click at [801, 170] on div "thabang masha bela" at bounding box center [769, 172] width 294 height 26
type input "thabang mashabela"
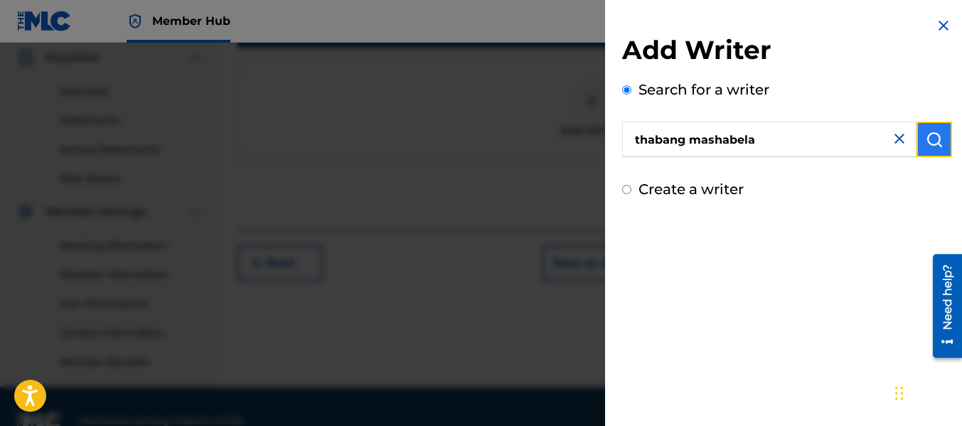
click at [942, 137] on button "submit" at bounding box center [935, 140] width 36 height 36
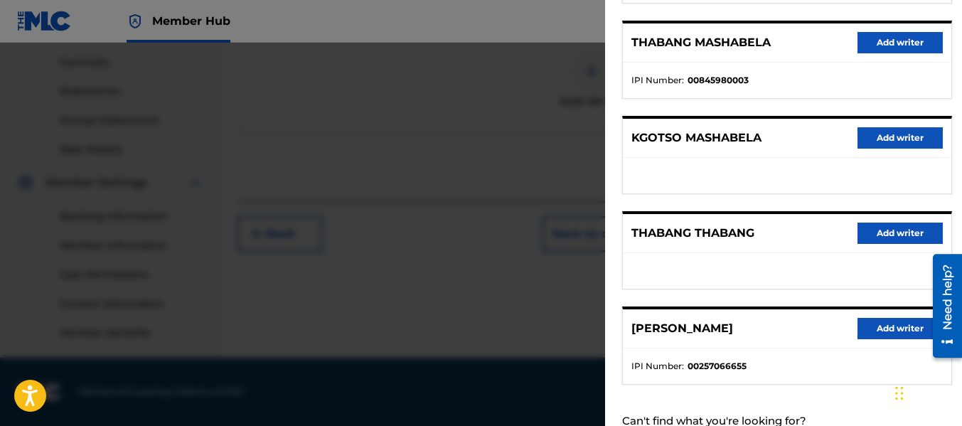
scroll to position [311, 0]
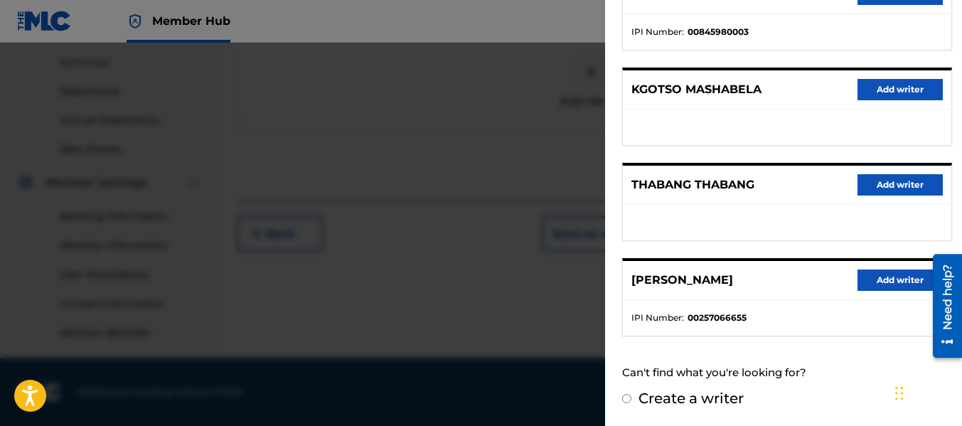
click at [626, 393] on div "Add Writer Search for a writer thabang mashabela Pick from Suggested Writers PR…" at bounding box center [787, 57] width 364 height 737
click at [619, 405] on div "Add Writer Search for a writer thabang mashabela Pick from Suggested Writers PR…" at bounding box center [787, 57] width 364 height 737
click at [631, 398] on input "Create a writer" at bounding box center [626, 398] width 9 height 9
radio input "false"
radio input "true"
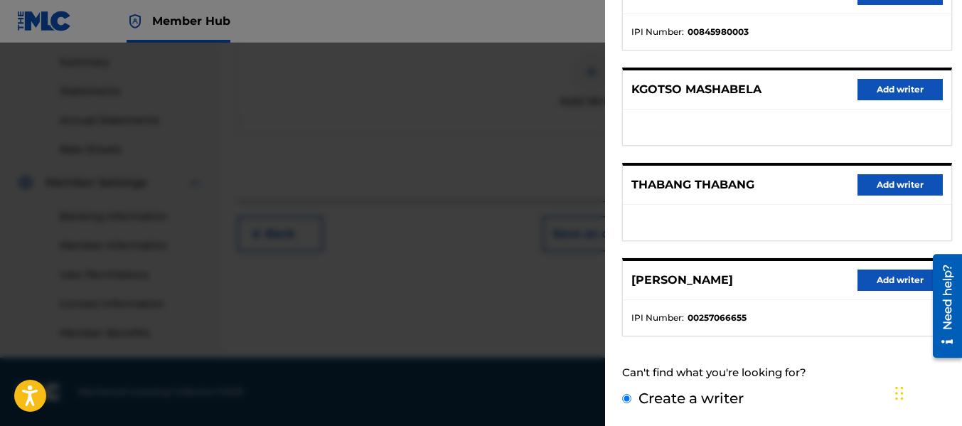
scroll to position [190, 0]
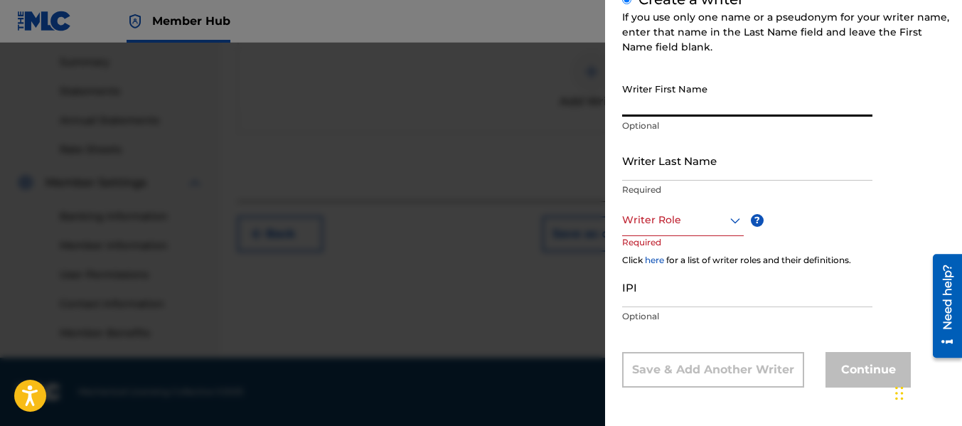
click at [741, 102] on input "Writer First Name" at bounding box center [747, 96] width 250 height 41
type input "Thabang"
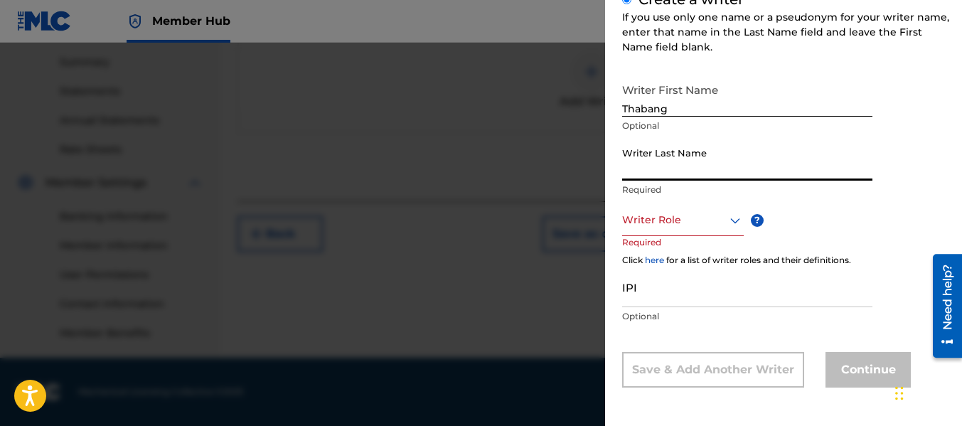
drag, startPoint x: 757, startPoint y: 150, endPoint x: 760, endPoint y: 167, distance: 17.4
click at [759, 159] on input "Writer Last Name" at bounding box center [747, 160] width 250 height 41
type input "Mashabela"
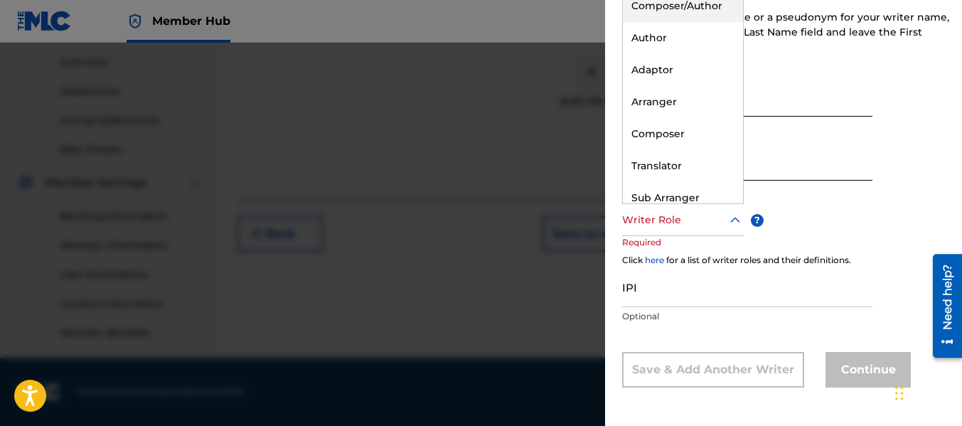
click at [736, 220] on icon at bounding box center [735, 220] width 10 height 6
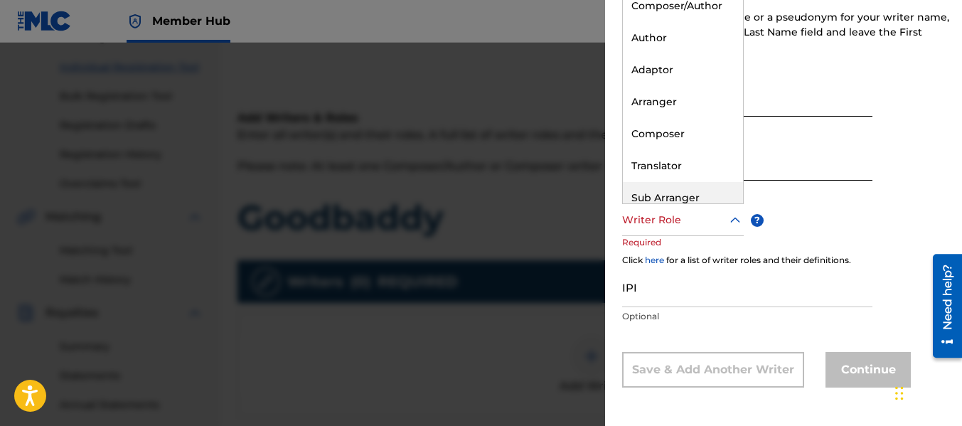
scroll to position [119, 0]
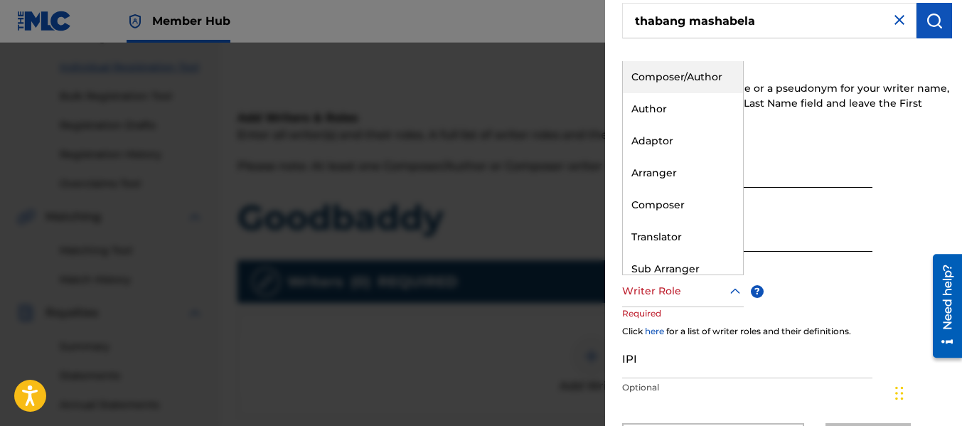
click at [690, 75] on div "Composer/Author" at bounding box center [683, 77] width 120 height 32
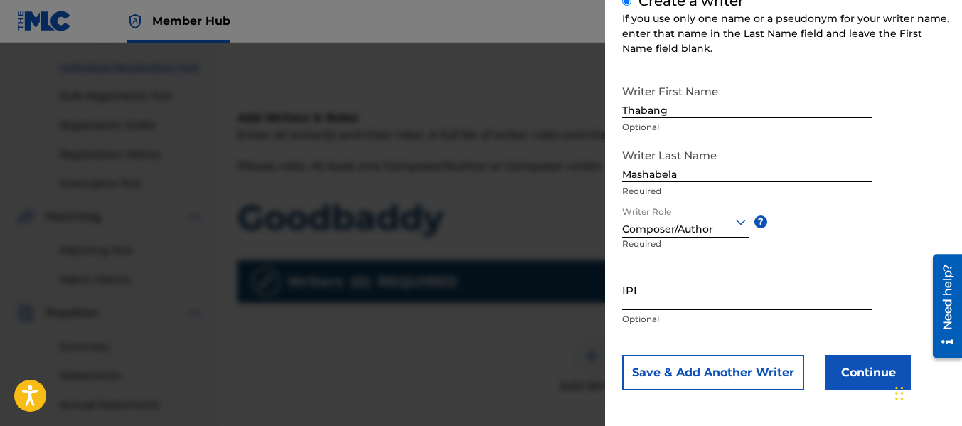
scroll to position [191, 0]
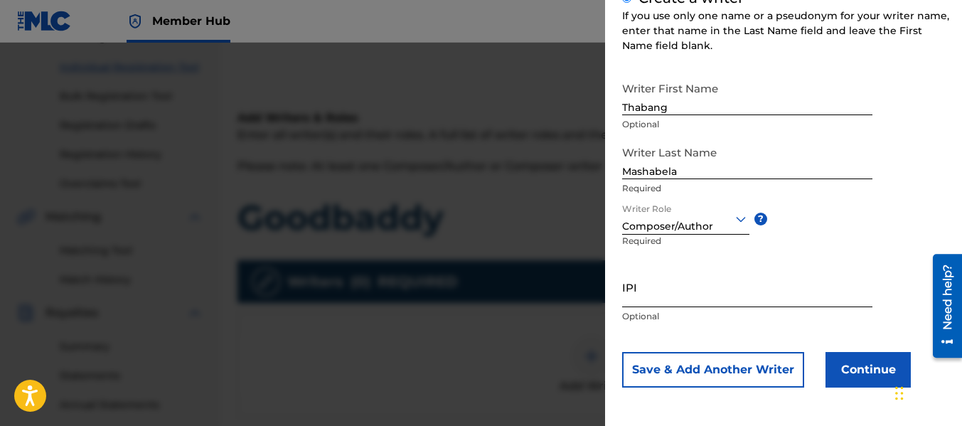
click at [679, 287] on input "IPI" at bounding box center [747, 287] width 250 height 41
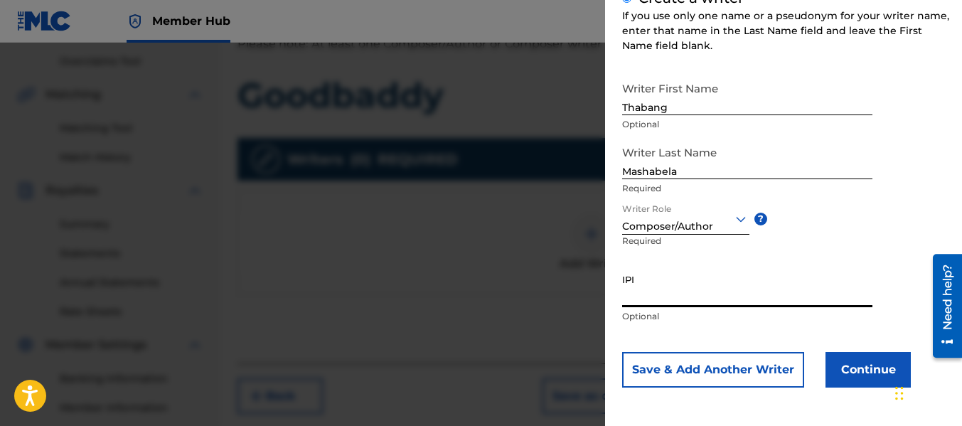
scroll to position [385, 0]
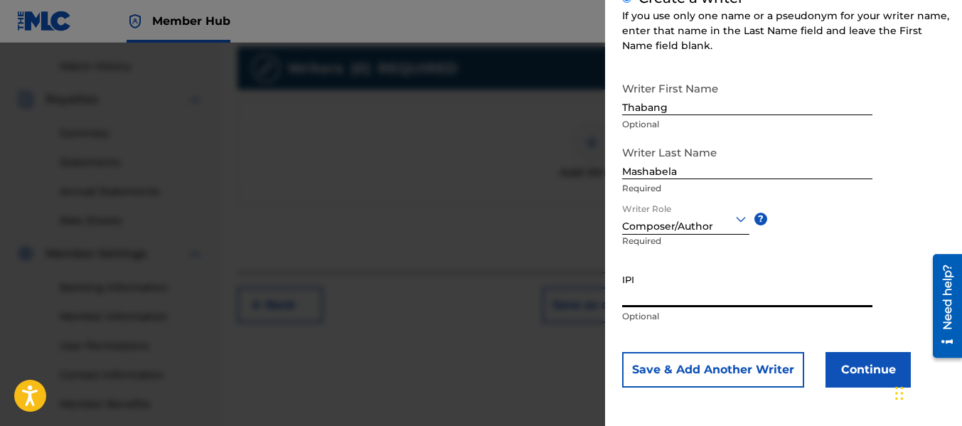
click at [647, 275] on input "IPI" at bounding box center [747, 287] width 250 height 41
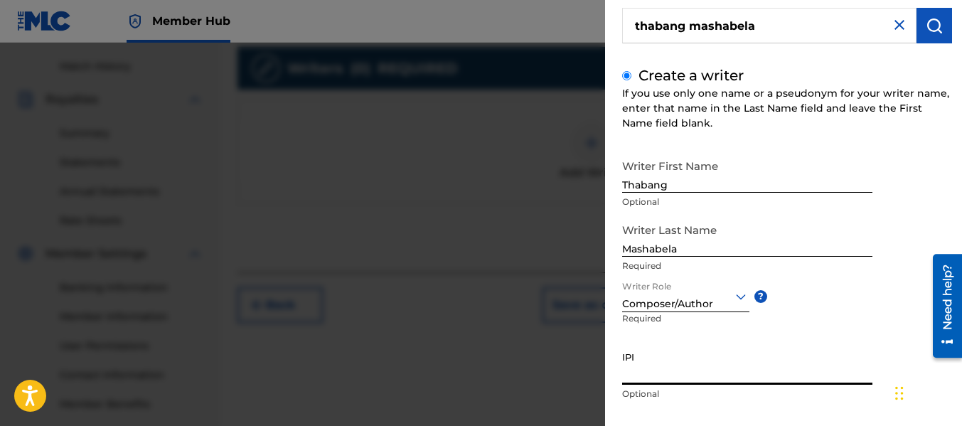
scroll to position [0, 0]
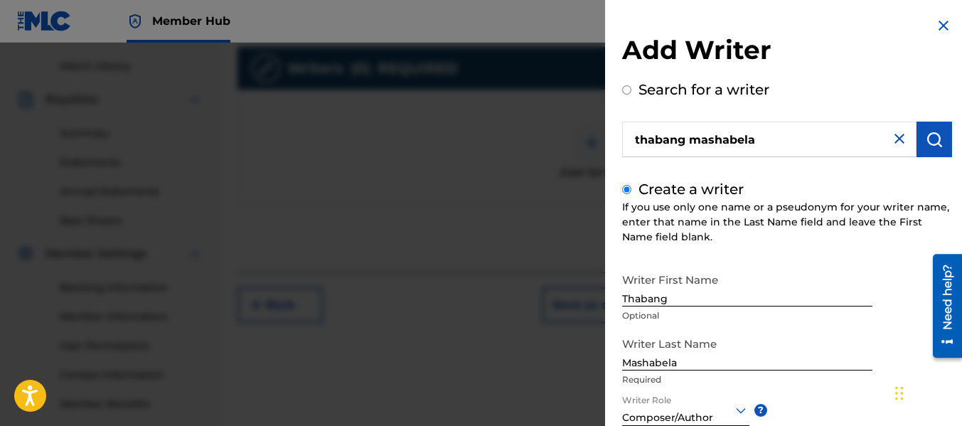
click at [627, 90] on input "Search for a writer" at bounding box center [626, 89] width 9 height 9
radio input "true"
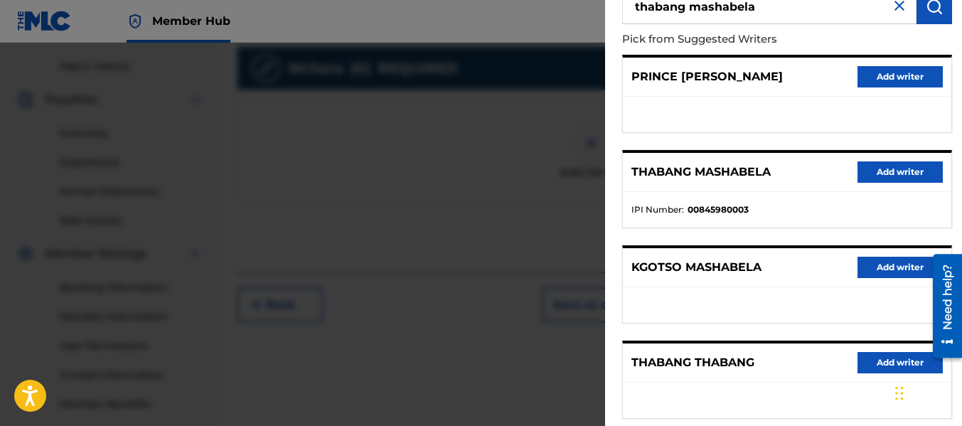
scroll to position [142, 0]
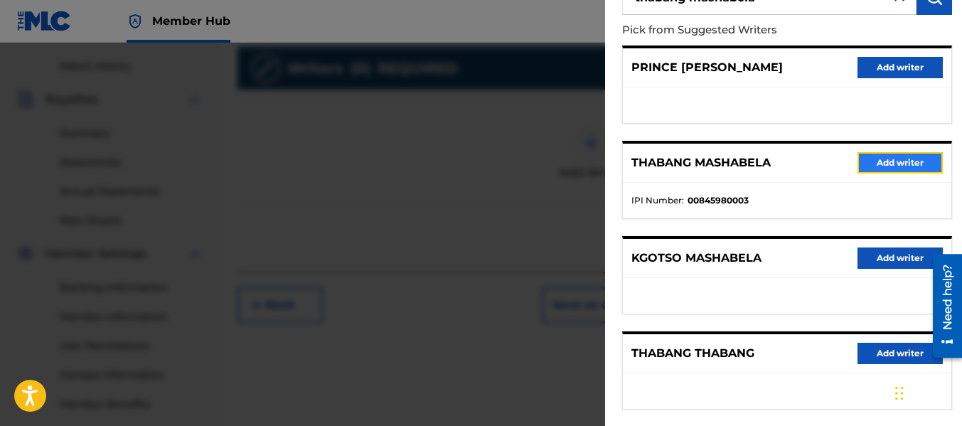
click at [876, 155] on button "Add writer" at bounding box center [900, 162] width 85 height 21
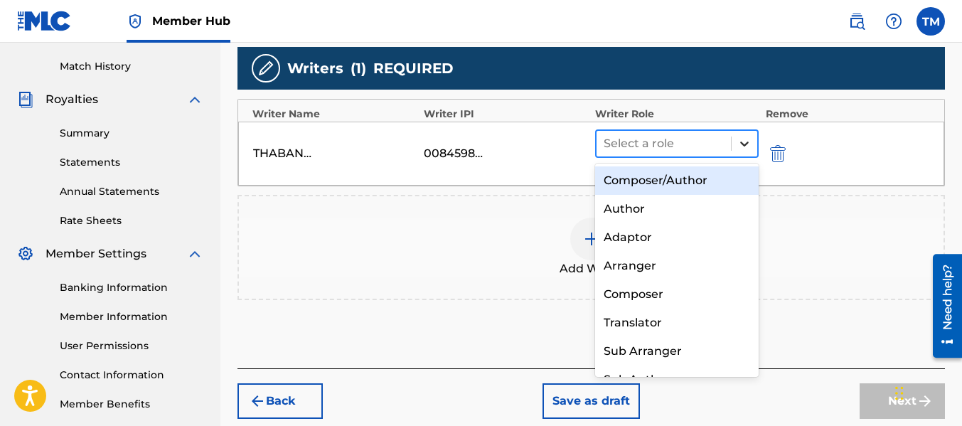
click at [753, 144] on div at bounding box center [745, 144] width 26 height 26
click at [697, 182] on div "Composer/Author" at bounding box center [677, 180] width 164 height 28
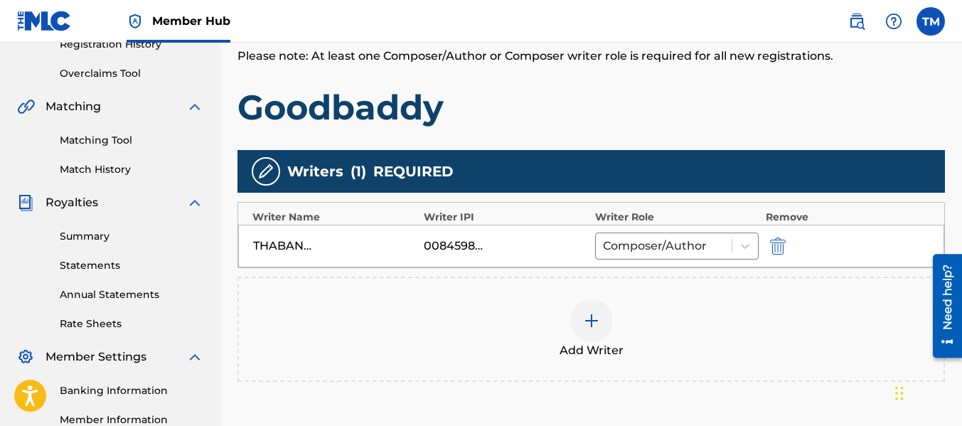
scroll to position [314, 0]
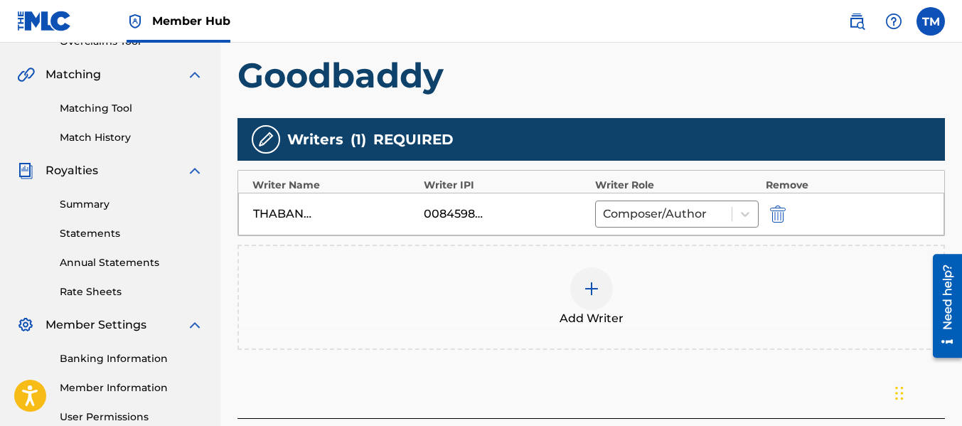
drag, startPoint x: 423, startPoint y: 218, endPoint x: 472, endPoint y: 208, distance: 49.5
click at [472, 208] on div "THABANG MASHABELA 00845980003 Composer/Author" at bounding box center [591, 214] width 706 height 43
click at [467, 213] on div "00845980003" at bounding box center [456, 214] width 64 height 17
click at [478, 216] on div "00845980003" at bounding box center [456, 214] width 64 height 17
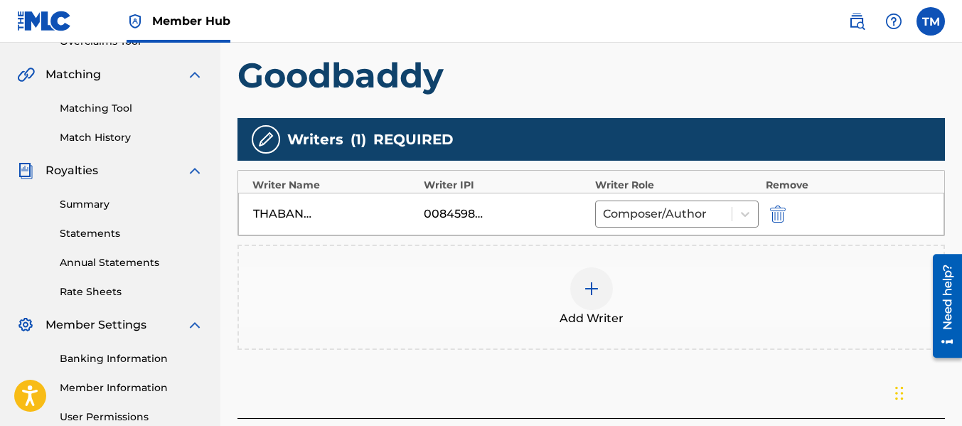
click at [478, 216] on div "00845980003" at bounding box center [456, 214] width 64 height 17
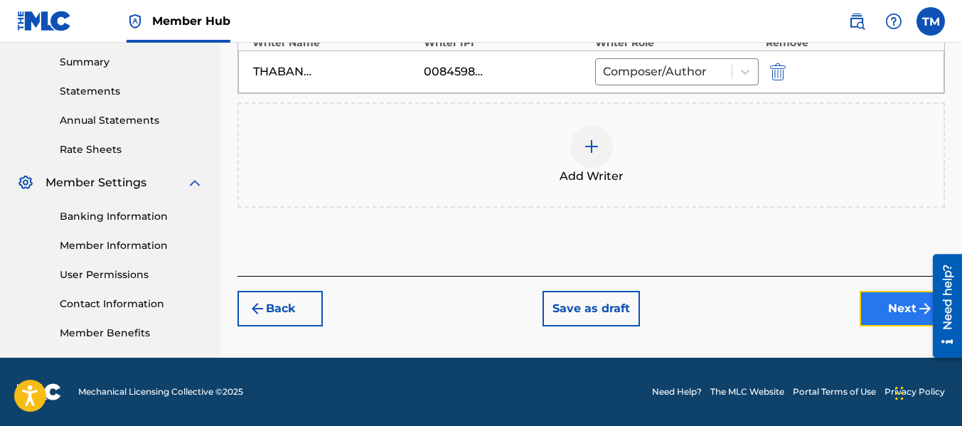
click at [893, 308] on button "Next" at bounding box center [902, 309] width 85 height 36
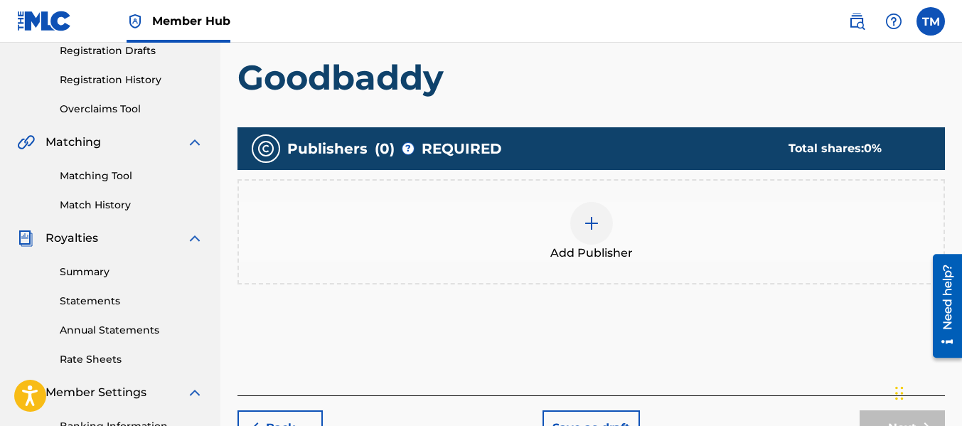
scroll to position [277, 0]
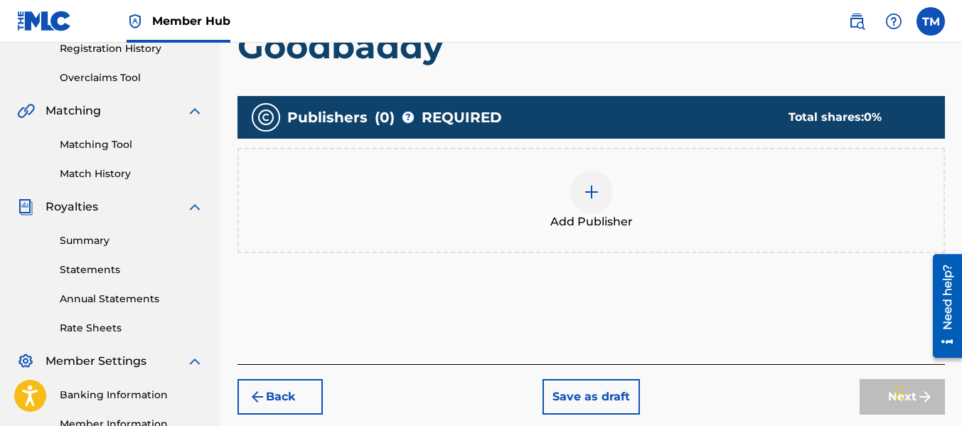
click at [580, 176] on div at bounding box center [591, 192] width 43 height 43
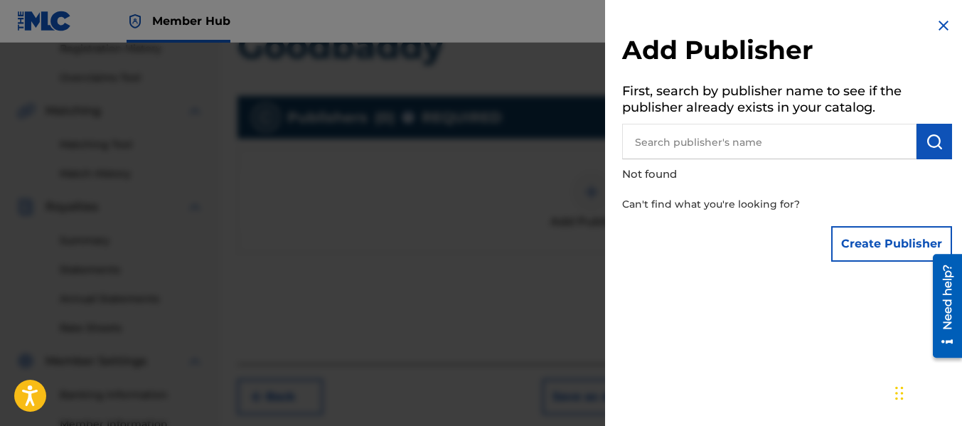
click at [748, 140] on input "text" at bounding box center [769, 142] width 294 height 36
type input "Thabang Mashabela"
click at [930, 151] on button "submit" at bounding box center [935, 142] width 36 height 36
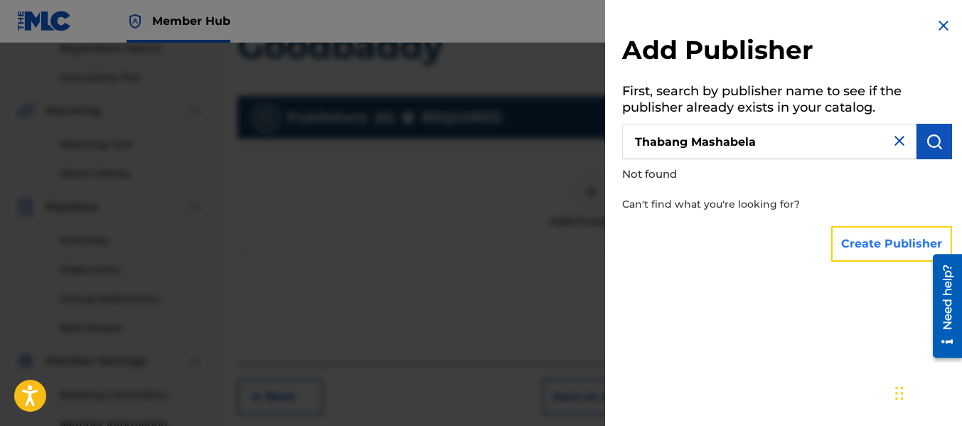
click at [900, 246] on button "Create Publisher" at bounding box center [891, 244] width 121 height 36
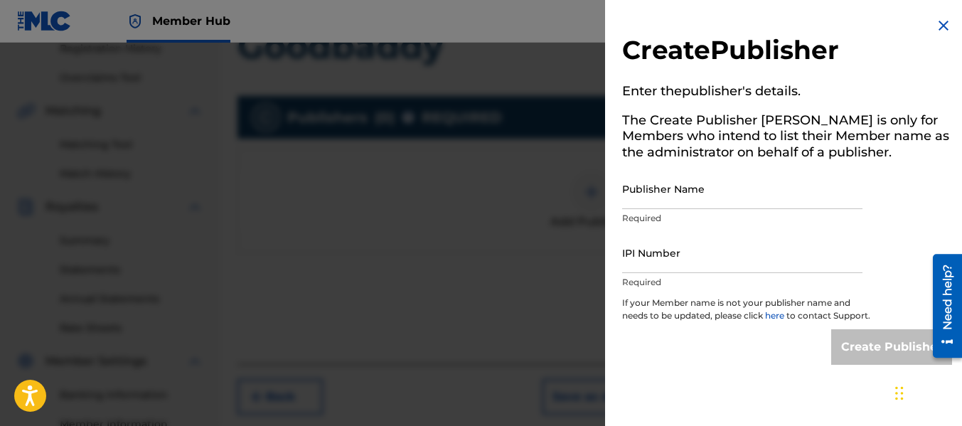
click at [941, 26] on img at bounding box center [943, 25] width 17 height 17
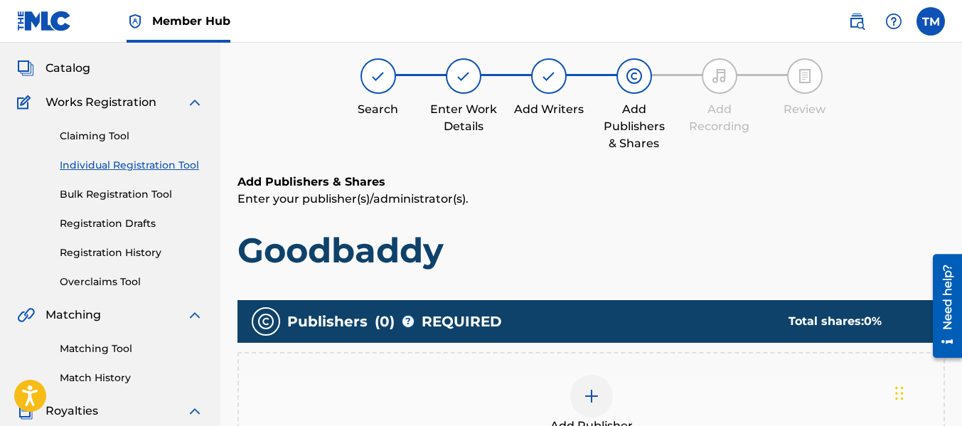
scroll to position [213, 0]
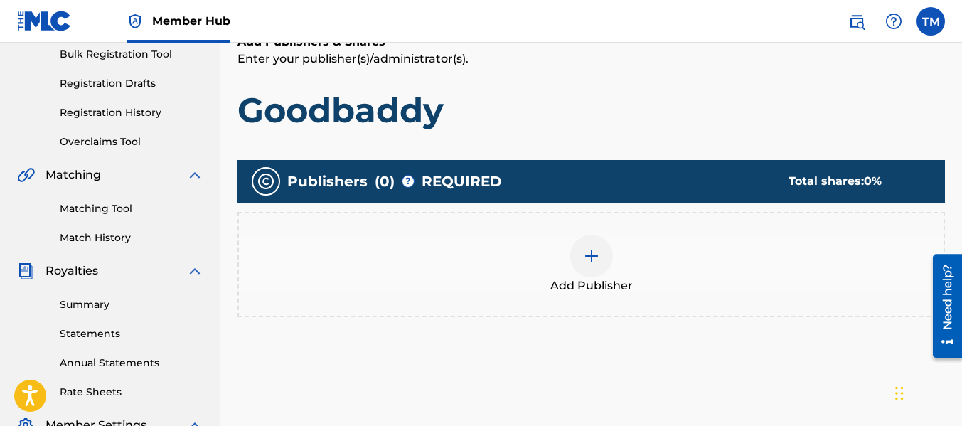
click at [585, 267] on div at bounding box center [591, 256] width 43 height 43
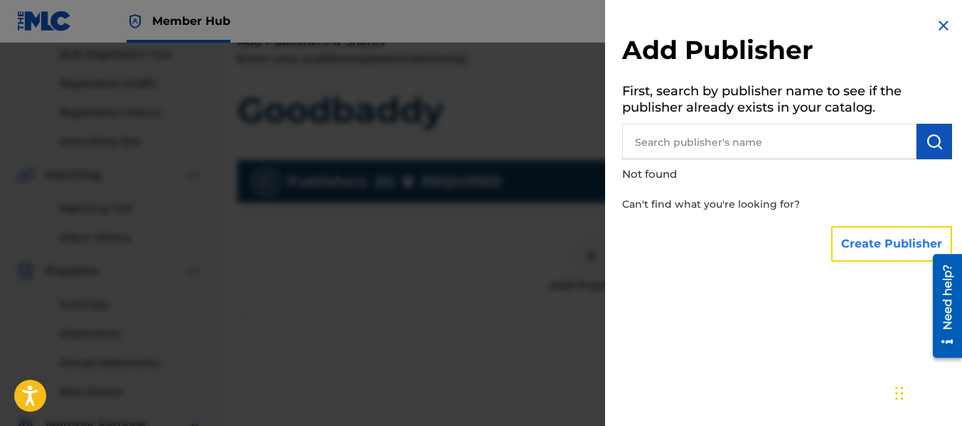
click at [868, 243] on button "Create Publisher" at bounding box center [891, 244] width 121 height 36
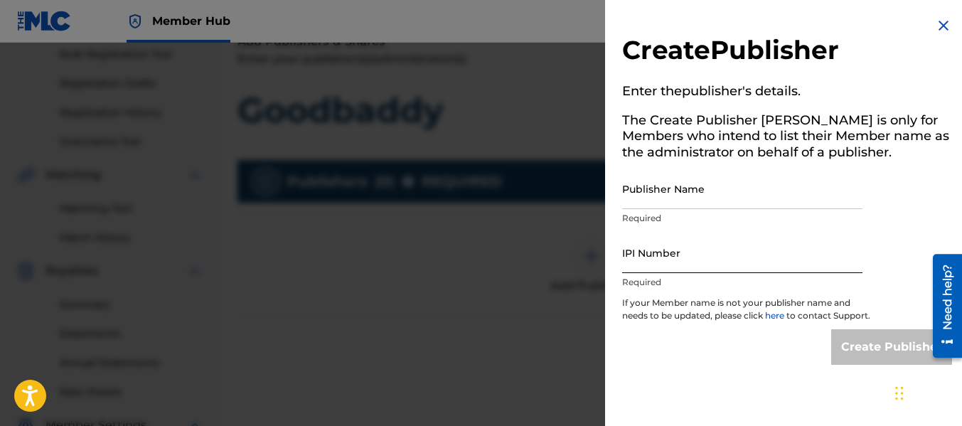
click at [661, 250] on input "IPI Number" at bounding box center [742, 253] width 240 height 41
paste input "683304424064"
type input "683304424064"
click at [583, 97] on div at bounding box center [481, 256] width 962 height 426
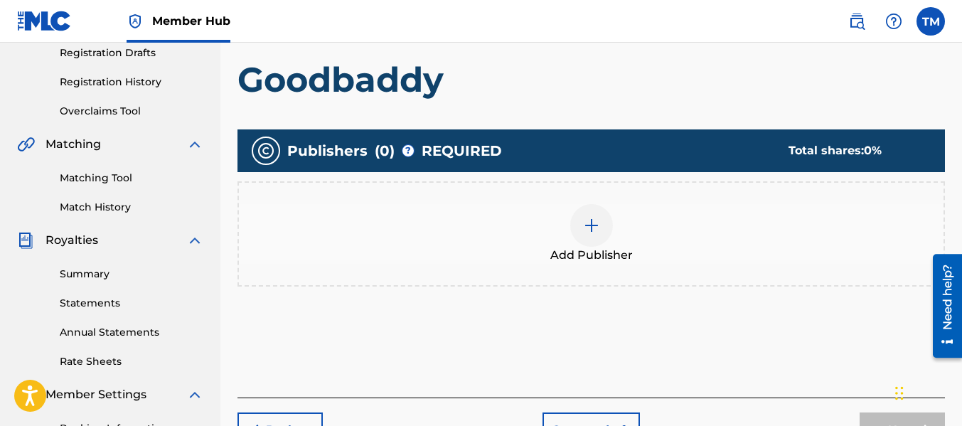
scroll to position [243, 0]
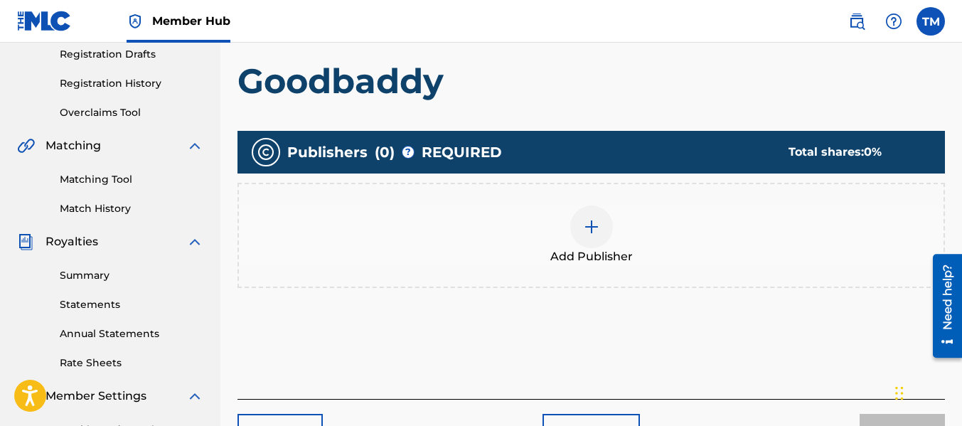
click at [597, 236] on div at bounding box center [591, 227] width 43 height 43
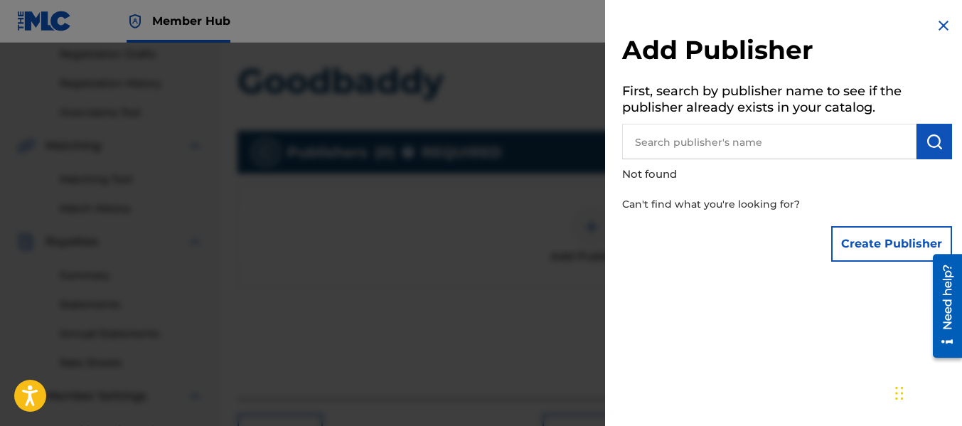
click at [843, 142] on input "text" at bounding box center [769, 142] width 294 height 36
click at [876, 245] on button "Create Publisher" at bounding box center [891, 244] width 121 height 36
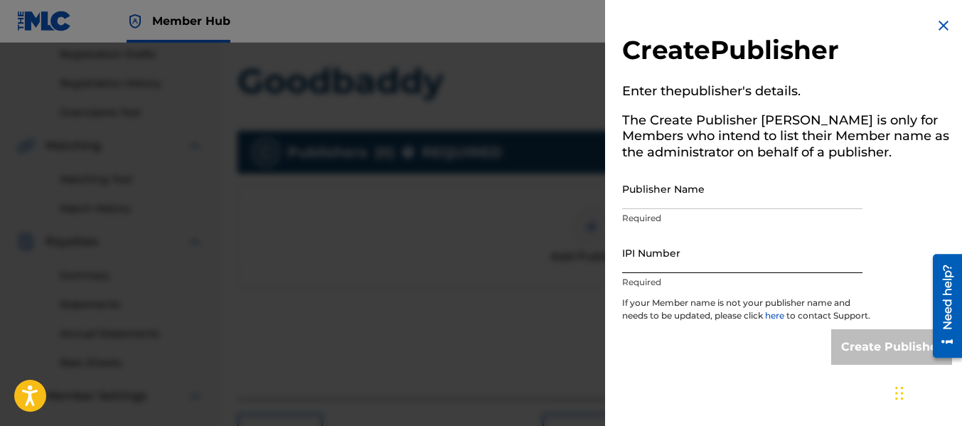
click at [712, 262] on input "IPI Number" at bounding box center [742, 253] width 240 height 41
click at [691, 353] on div "Create Publisher" at bounding box center [787, 347] width 330 height 36
click at [707, 267] on input "IPI Number" at bounding box center [742, 253] width 240 height 41
type input "6"
